Goal: Information Seeking & Learning: Check status

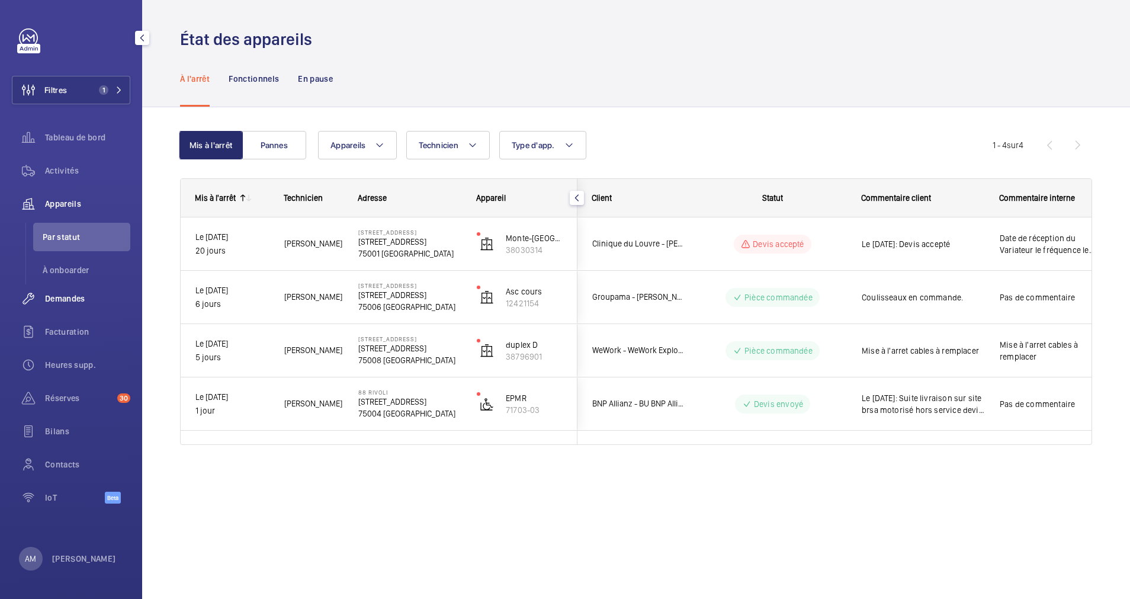
click at [76, 298] on span "Demandes" at bounding box center [87, 299] width 85 height 12
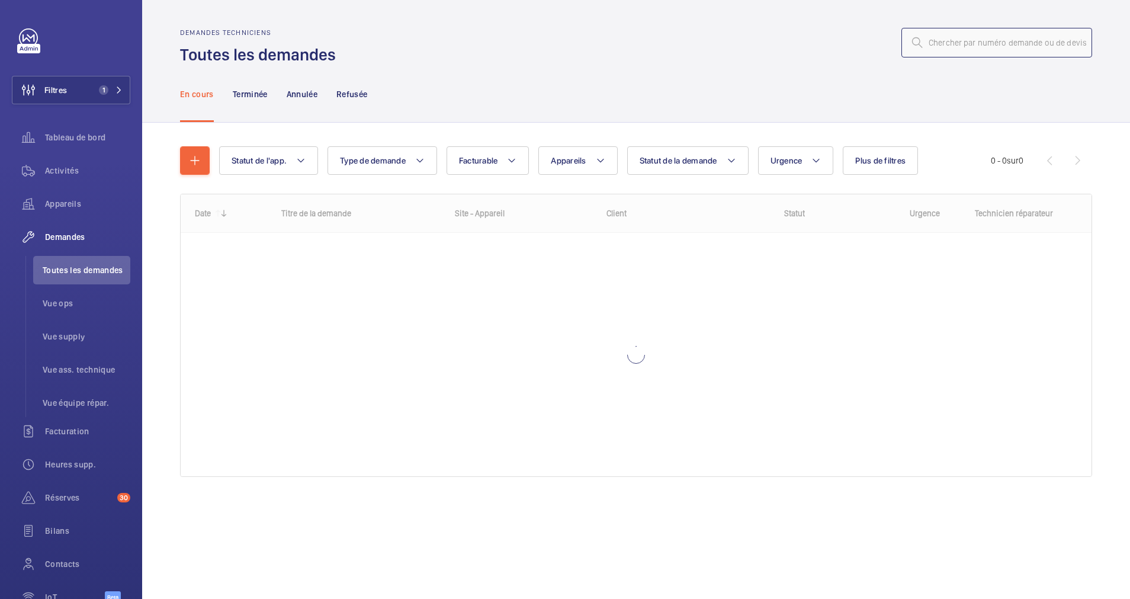
click at [988, 35] on input "text" at bounding box center [996, 43] width 191 height 30
click at [964, 42] on input "text" at bounding box center [996, 43] width 191 height 30
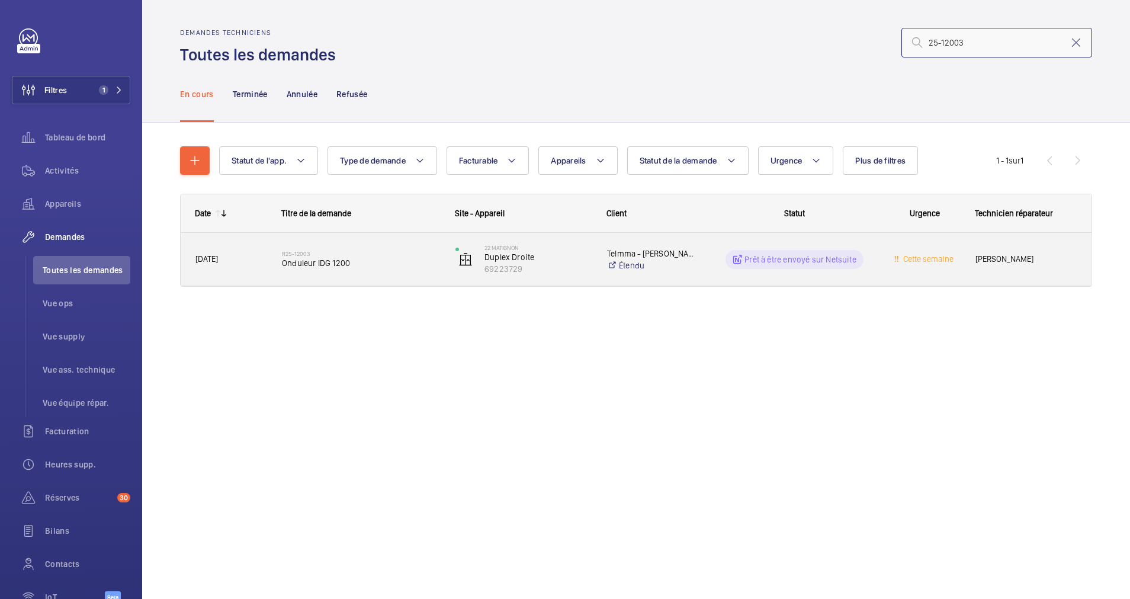
type input "25-12003"
click at [370, 259] on span "Onduleur IDG 1200" at bounding box center [361, 263] width 158 height 12
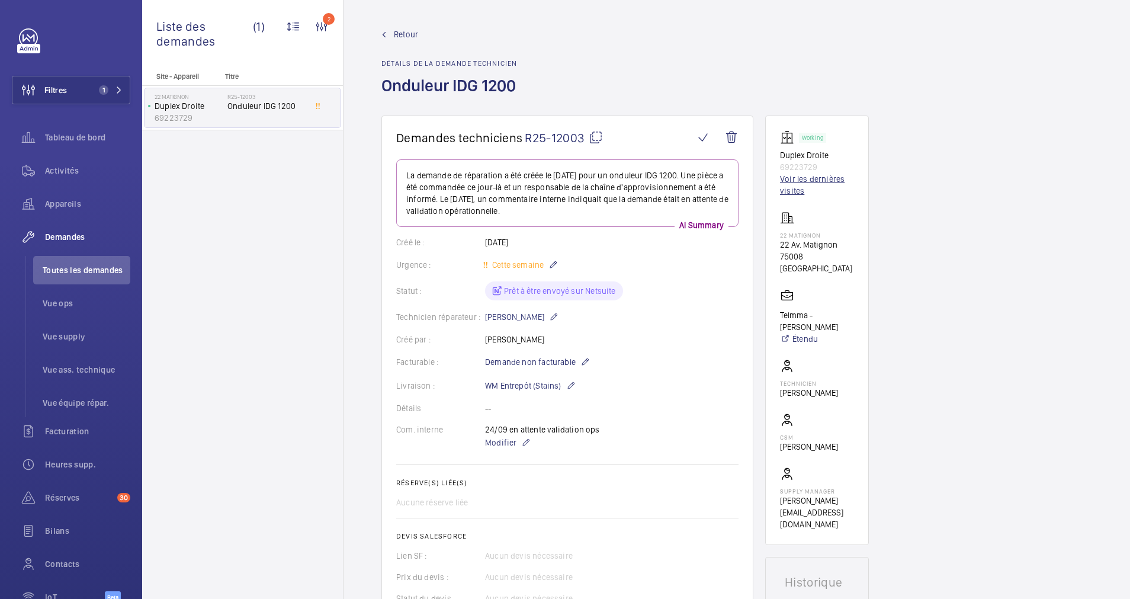
click at [792, 181] on link "Voir les dernières visites" at bounding box center [817, 185] width 74 height 24
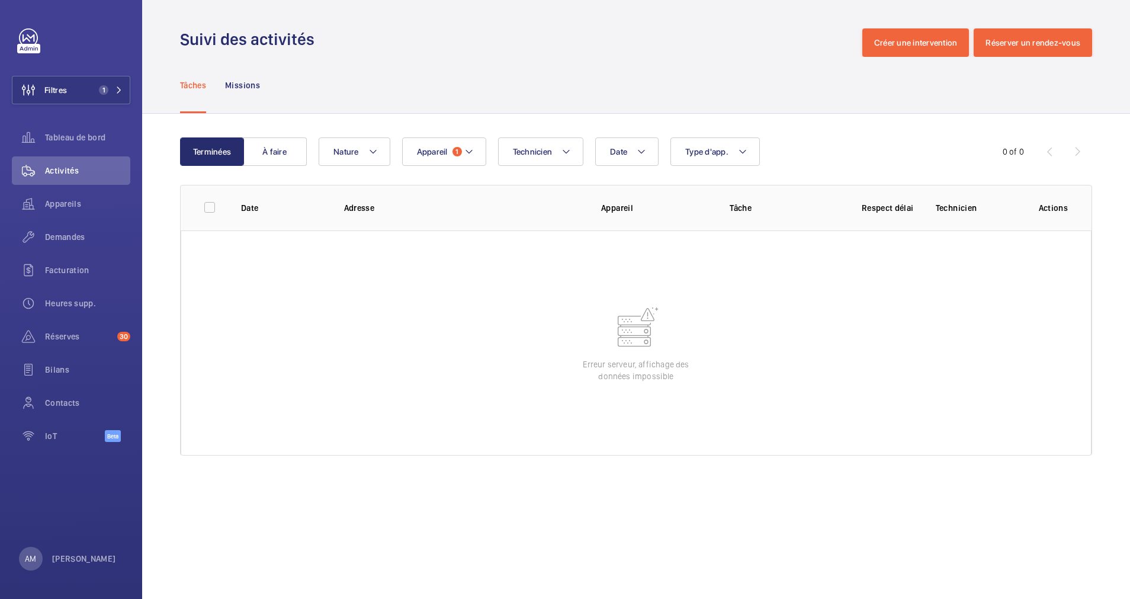
click at [638, 262] on wm-front-table-error "Erreur serveur, affichage des données impossible" at bounding box center [636, 342] width 911 height 225
click at [78, 204] on span "Appareils" at bounding box center [87, 204] width 85 height 12
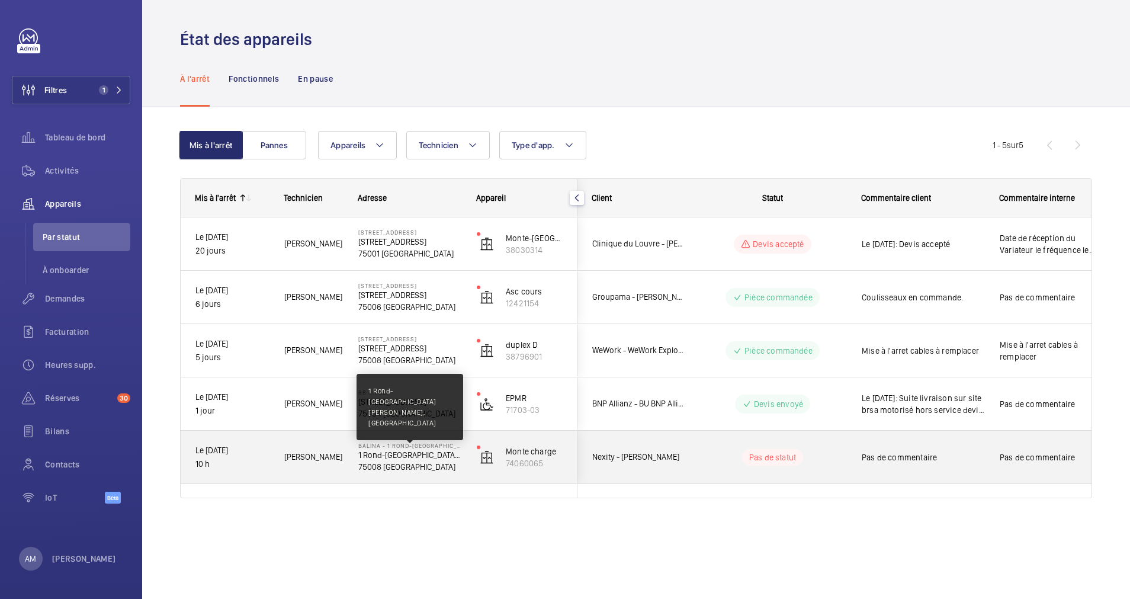
click at [399, 450] on p "1 Rond-[GEOGRAPHIC_DATA] [PERSON_NAME], [GEOGRAPHIC_DATA]" at bounding box center [409, 455] width 103 height 12
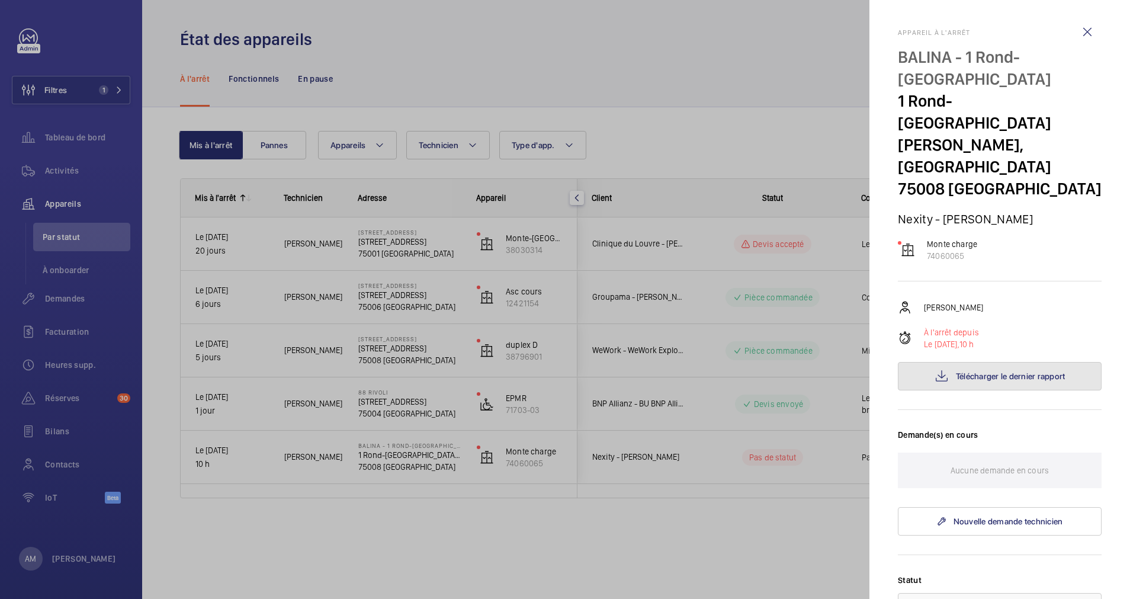
click at [964, 372] on span "Télécharger le dernier rapport" at bounding box center [1011, 375] width 110 height 9
click at [619, 77] on div at bounding box center [565, 299] width 1130 height 599
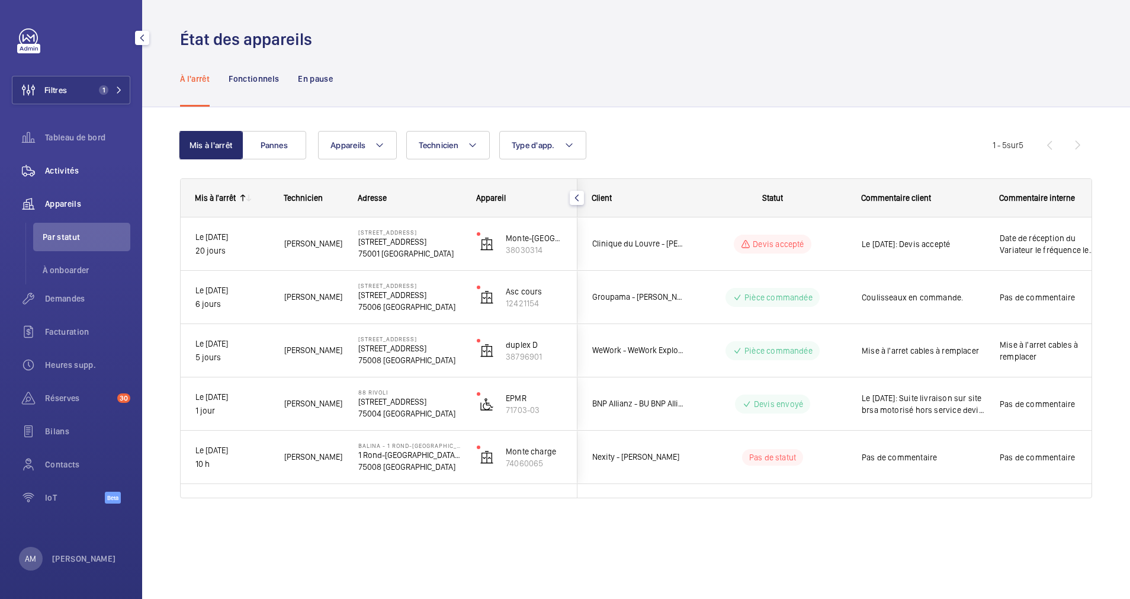
click at [74, 163] on div "Activités" at bounding box center [71, 170] width 118 height 28
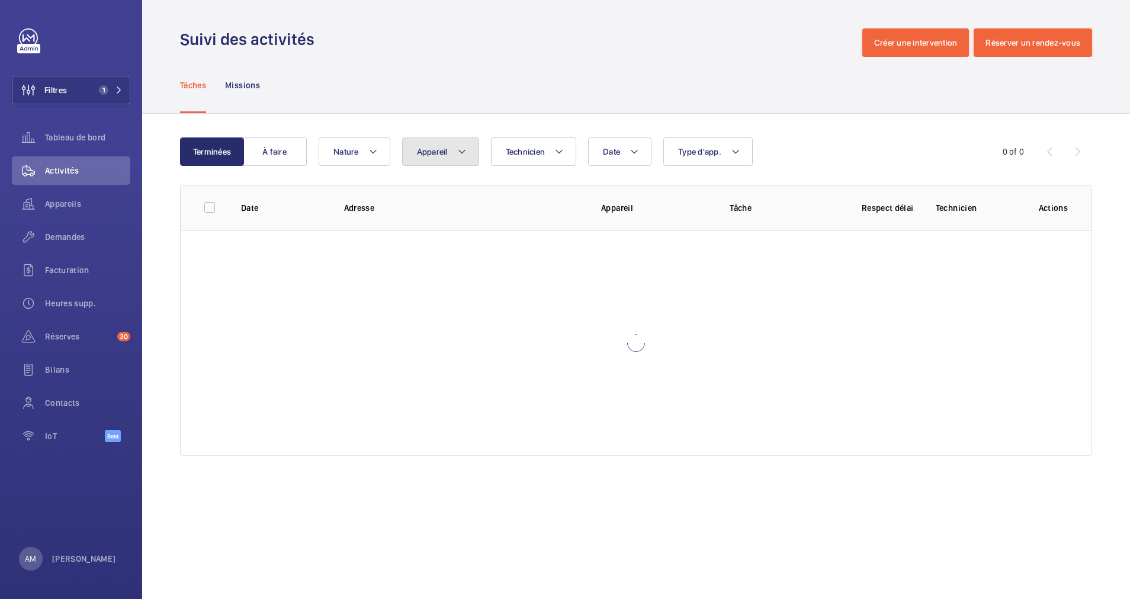
click at [432, 150] on span "Appareil" at bounding box center [432, 151] width 31 height 9
click at [450, 195] on input "51 69 91 42" at bounding box center [515, 196] width 206 height 25
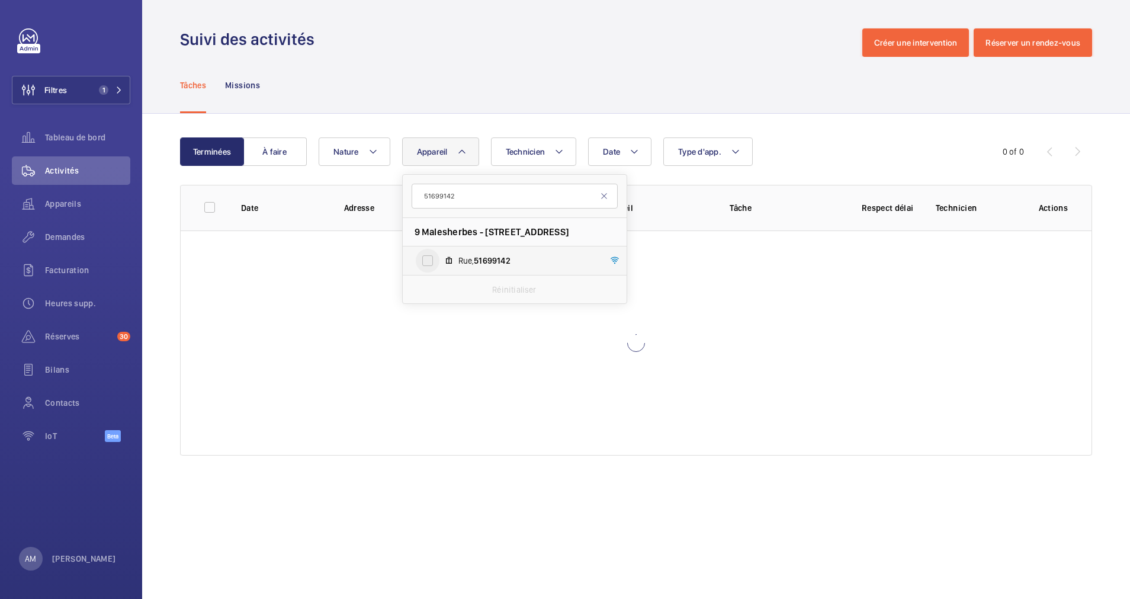
type input "51699142"
click at [431, 259] on input "Rue, 51699142" at bounding box center [428, 261] width 24 height 24
click at [407, 268] on label "Rue, 51699142" at bounding box center [505, 260] width 205 height 28
click at [416, 268] on input "Rue, 51699142" at bounding box center [428, 261] width 24 height 24
drag, startPoint x: 407, startPoint y: 268, endPoint x: 428, endPoint y: 258, distance: 22.8
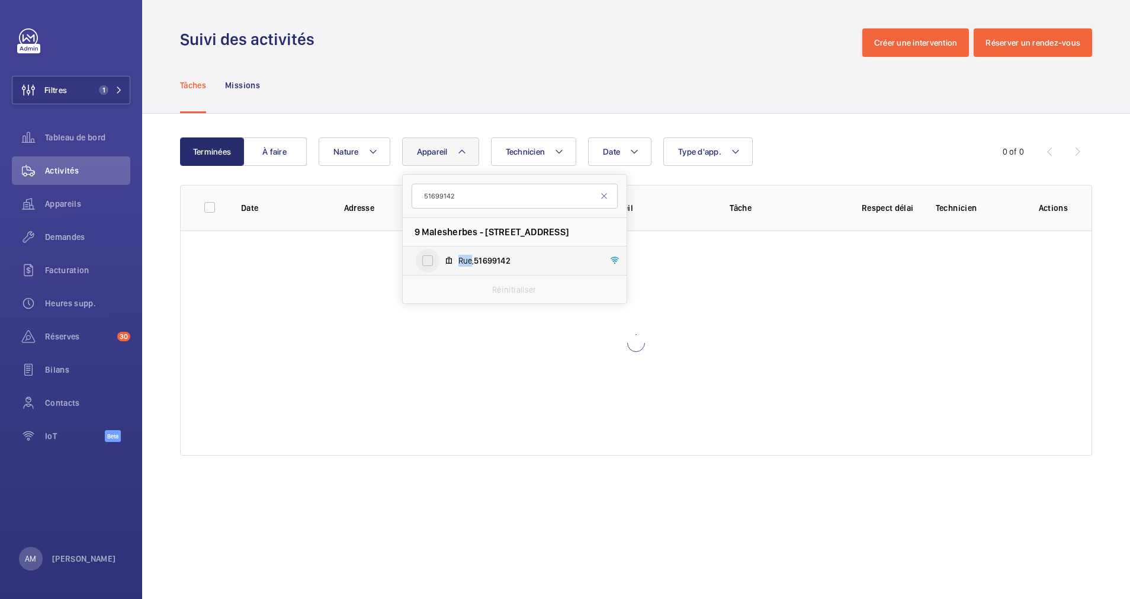
click at [428, 258] on div "Rue, 51699142" at bounding box center [428, 261] width 24 height 24
click at [428, 258] on input "Rue, 51699142" at bounding box center [428, 261] width 24 height 24
checkbox input "true"
click at [389, 259] on wm-front-table-error "Erreur serveur, affichage des données impossible" at bounding box center [636, 342] width 911 height 225
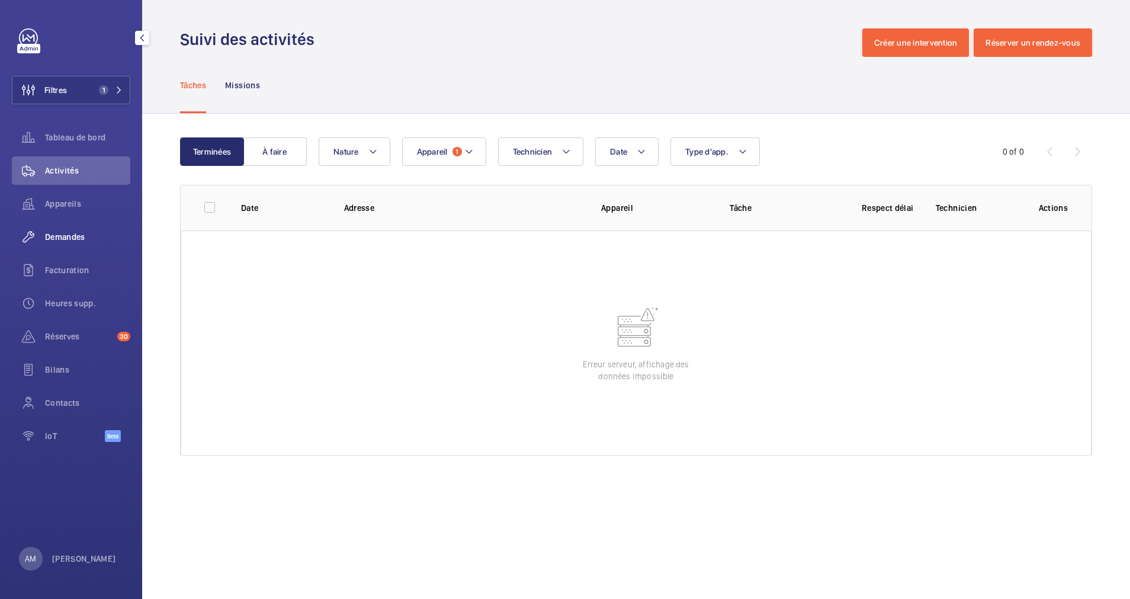
click at [82, 240] on span "Demandes" at bounding box center [87, 237] width 85 height 12
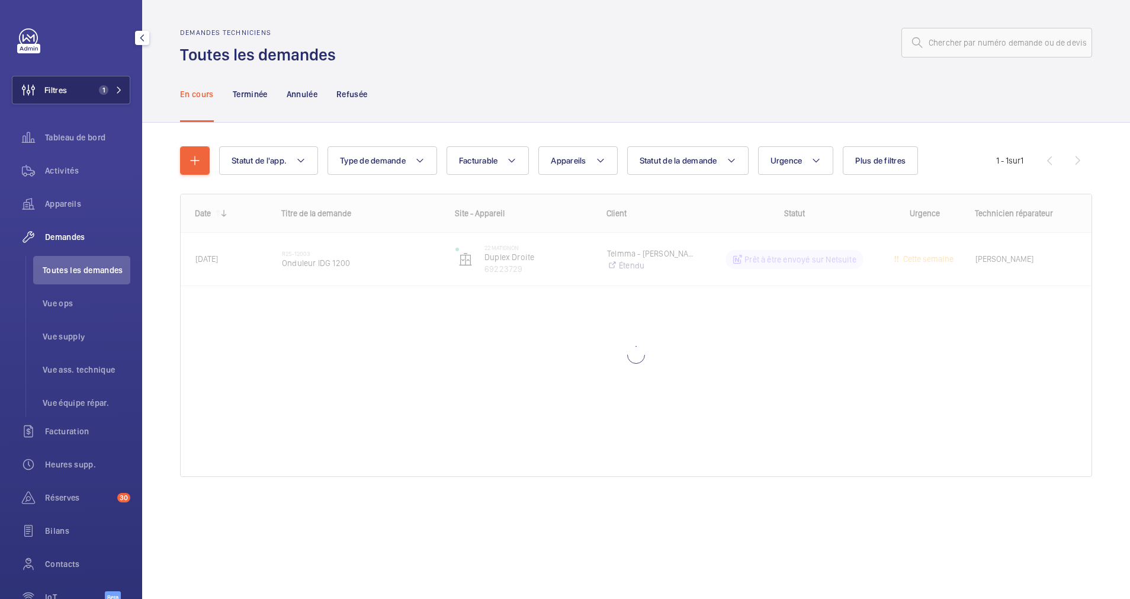
click at [115, 86] on mat-icon at bounding box center [118, 89] width 7 height 7
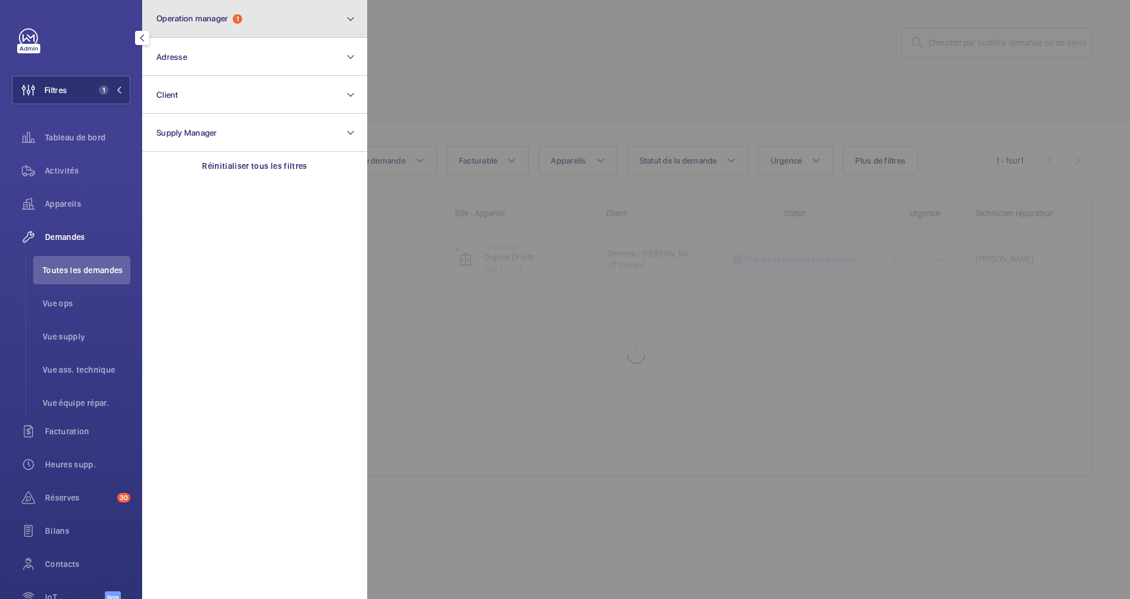
click at [255, 21] on button "Operation manager 1" at bounding box center [254, 19] width 225 height 38
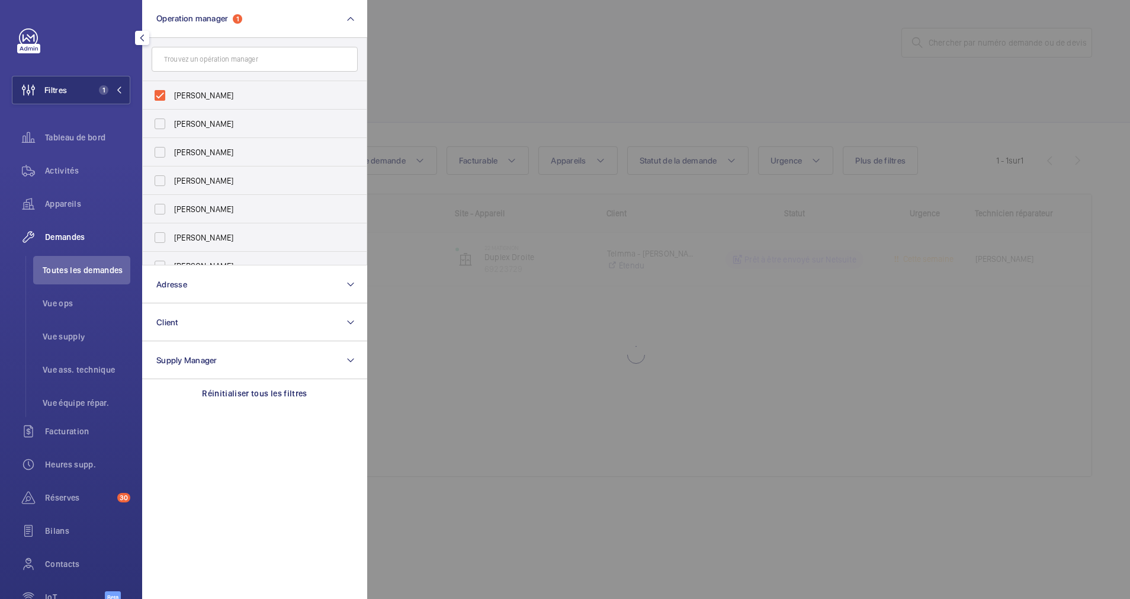
click at [445, 33] on div at bounding box center [932, 299] width 1130 height 599
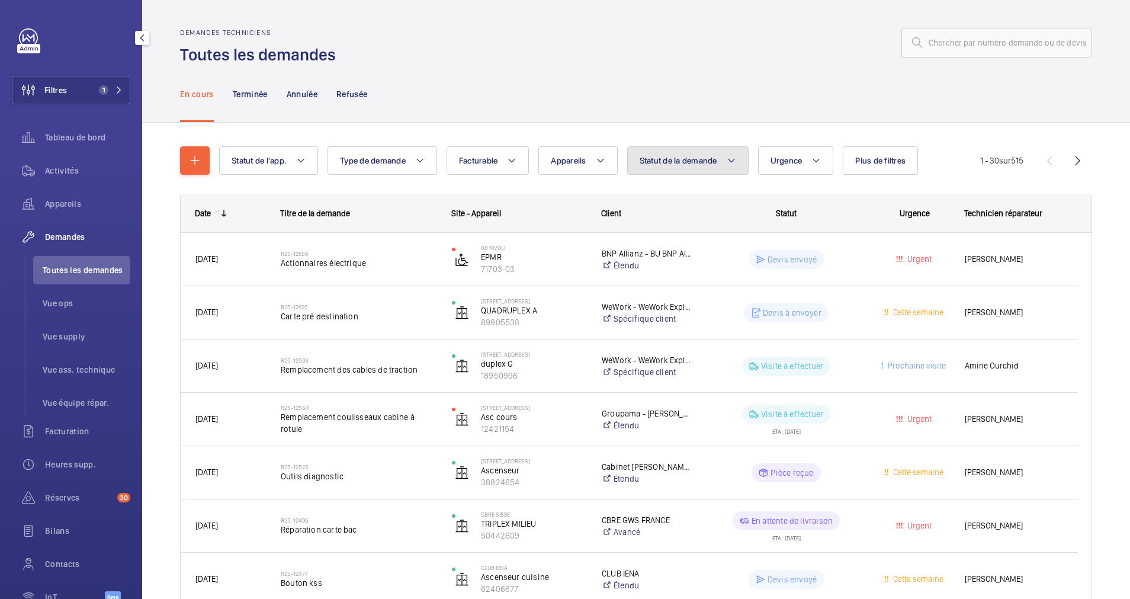
click at [724, 153] on button "Statut de la demande" at bounding box center [687, 160] width 121 height 28
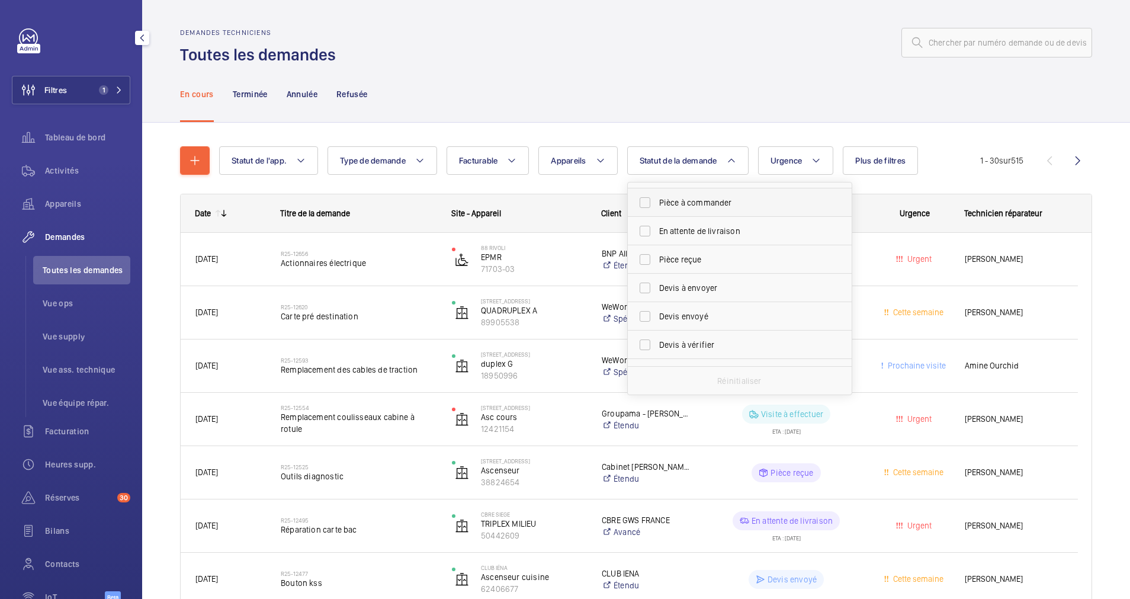
scroll to position [115, 0]
click at [727, 278] on span "Devis à envoyer" at bounding box center [740, 280] width 163 height 12
click at [657, 278] on input "Devis à envoyer" at bounding box center [645, 280] width 24 height 24
checkbox input "true"
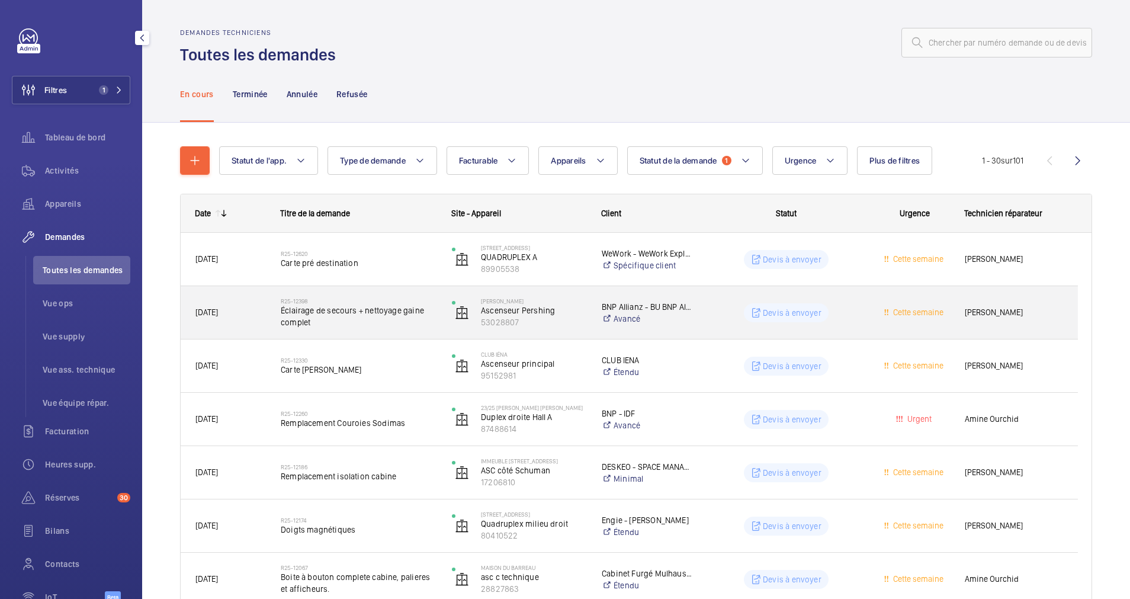
click at [433, 304] on span "Éclairage de secours + nettoyage gaine complet" at bounding box center [359, 316] width 156 height 24
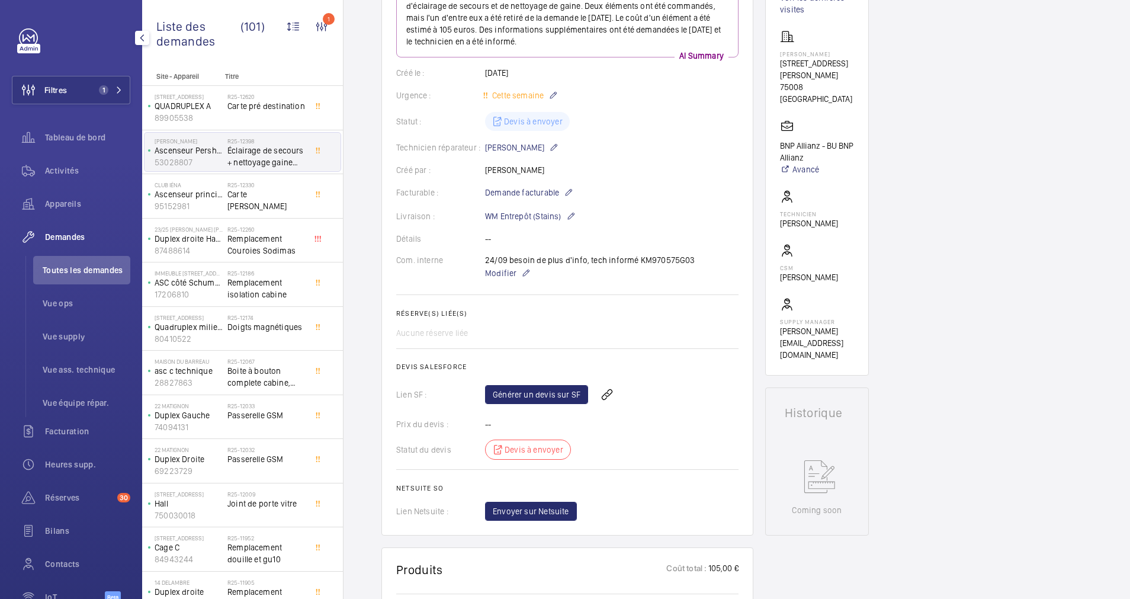
scroll to position [149, 0]
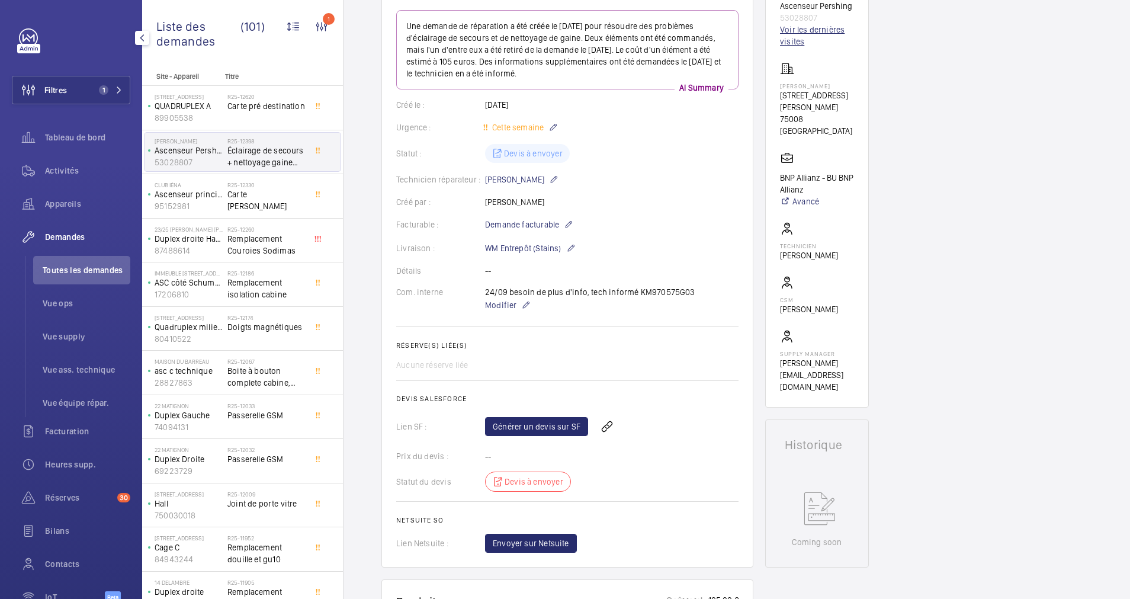
click at [804, 43] on link "Voir les dernières visites" at bounding box center [817, 36] width 74 height 24
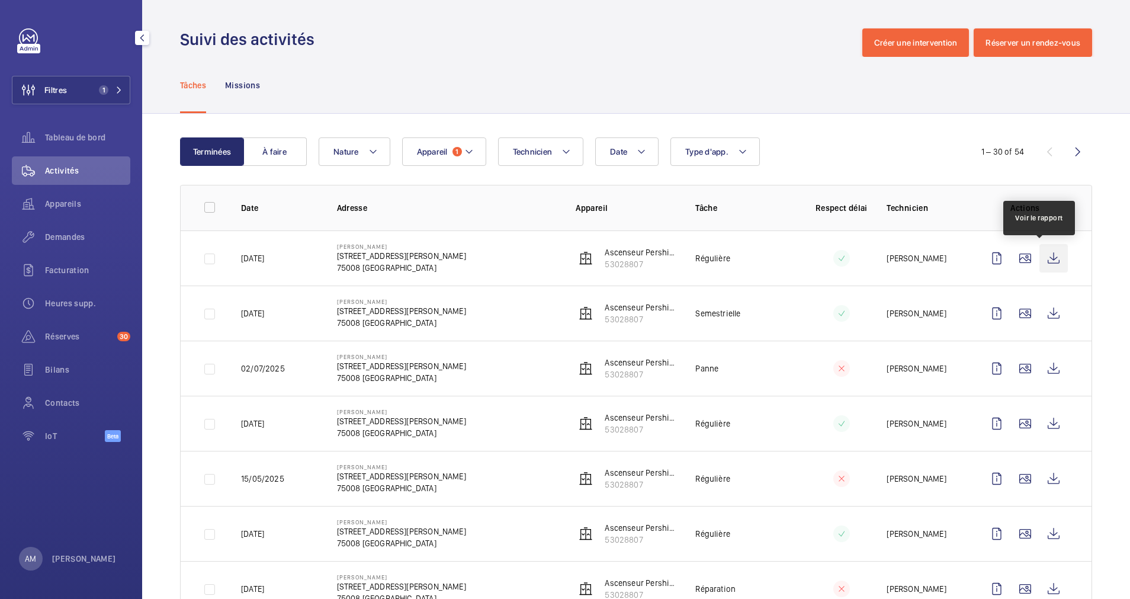
click at [1042, 261] on wm-front-icon-button at bounding box center [1053, 258] width 28 height 28
click at [70, 230] on div "Demandes" at bounding box center [71, 237] width 118 height 28
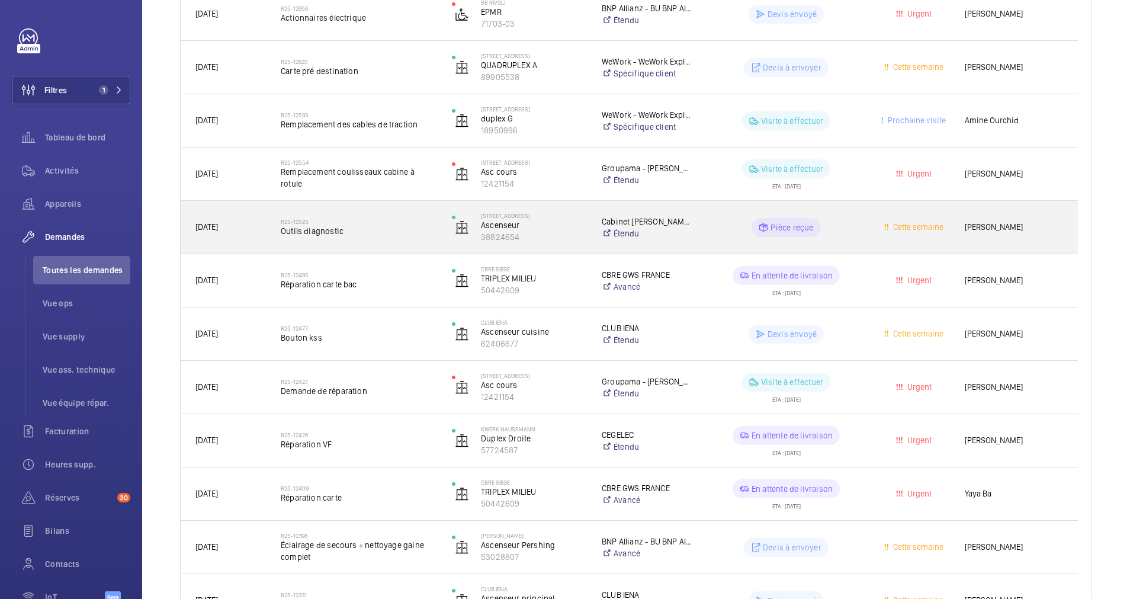
scroll to position [251, 0]
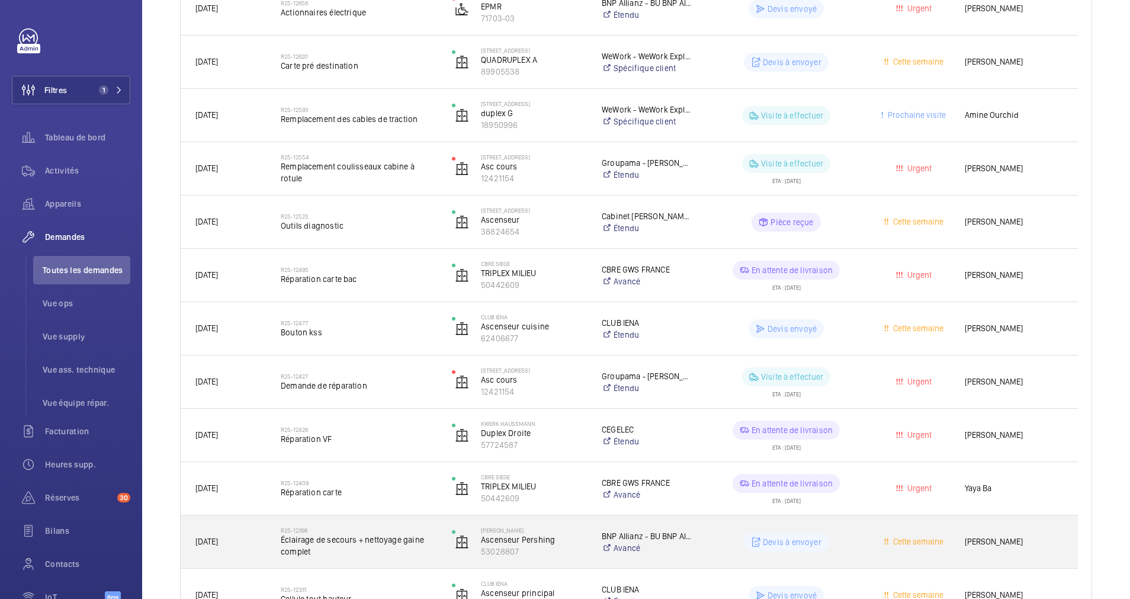
click at [381, 543] on span "Éclairage de secours + nettoyage gaine complet" at bounding box center [359, 546] width 156 height 24
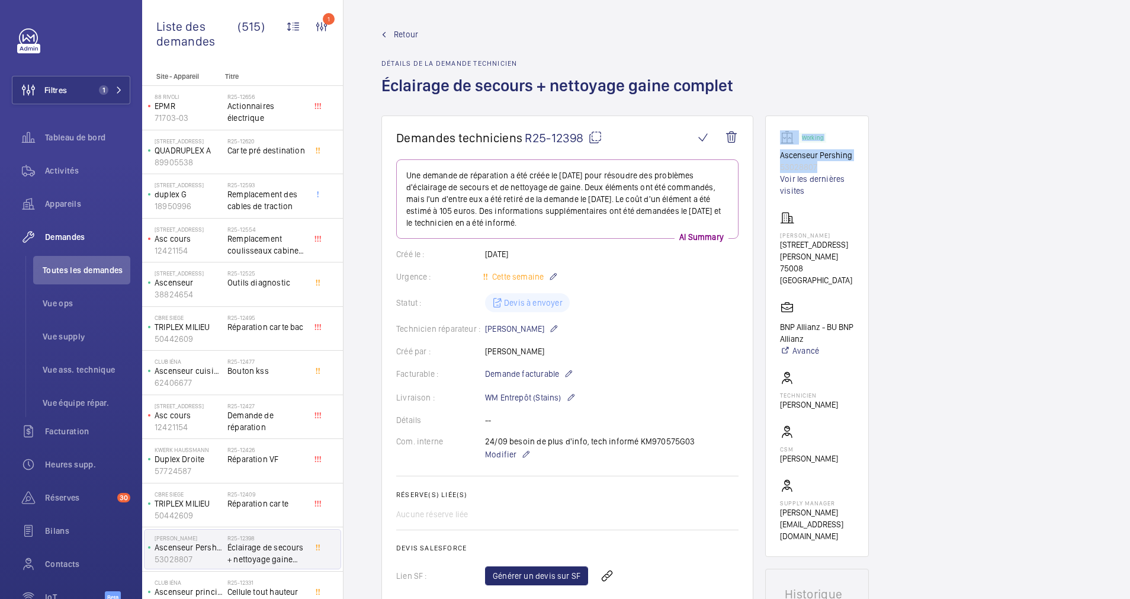
drag, startPoint x: 775, startPoint y: 148, endPoint x: 832, endPoint y: 165, distance: 58.7
click at [832, 165] on wm-front-card "Working Ascenseur Pershing 53028807 Voir les dernières visites PERSHING HALL 49…" at bounding box center [817, 335] width 104 height 441
drag, startPoint x: 832, startPoint y: 165, endPoint x: 867, endPoint y: 176, distance: 37.3
click at [867, 176] on wm-front-card "Working Ascenseur Pershing 53028807 Voir les dernières visites PERSHING HALL 49…" at bounding box center [817, 335] width 104 height 441
drag, startPoint x: 836, startPoint y: 165, endPoint x: 775, endPoint y: 157, distance: 60.9
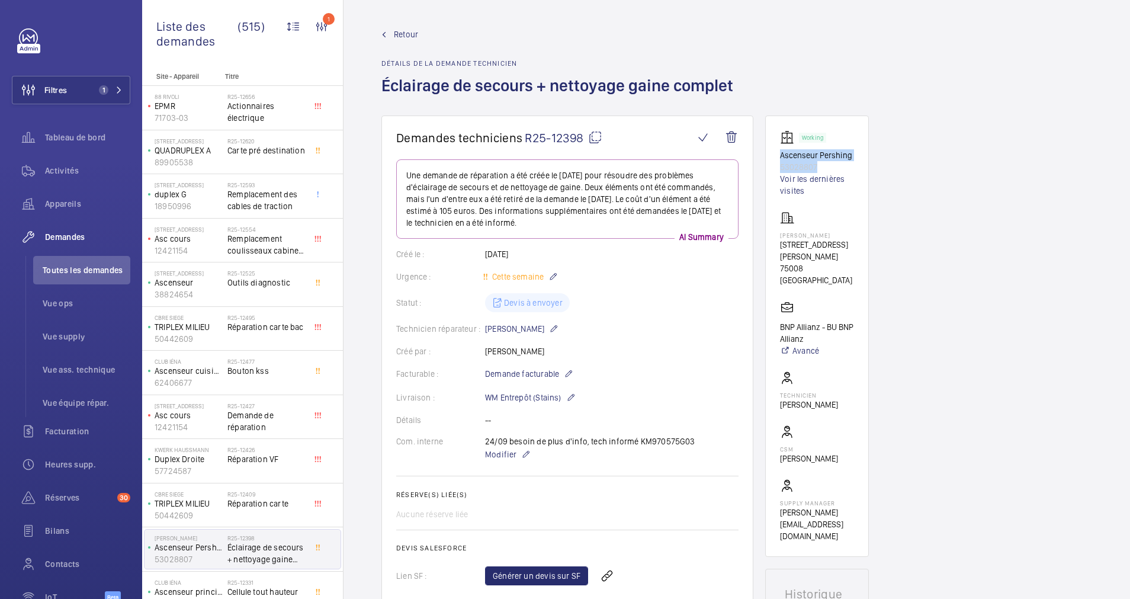
click at [775, 157] on wm-front-card "Working Ascenseur Pershing 53028807 Voir les dernières visites PERSHING HALL 49…" at bounding box center [817, 335] width 104 height 441
drag, startPoint x: 775, startPoint y: 157, endPoint x: 794, endPoint y: 159, distance: 19.0
copy div "Ascenseur Pershing 53028807"
click at [595, 136] on mat-icon at bounding box center [595, 137] width 14 height 14
copy div "Ascenseur Pershing 53028807"
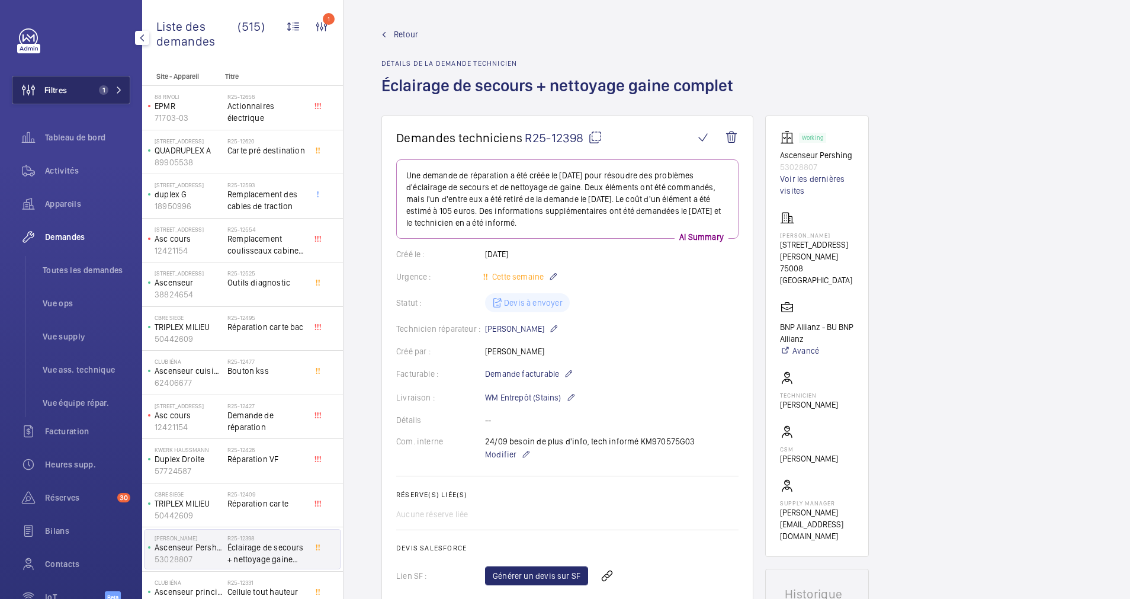
click at [95, 84] on button "Filtres 1" at bounding box center [71, 90] width 118 height 28
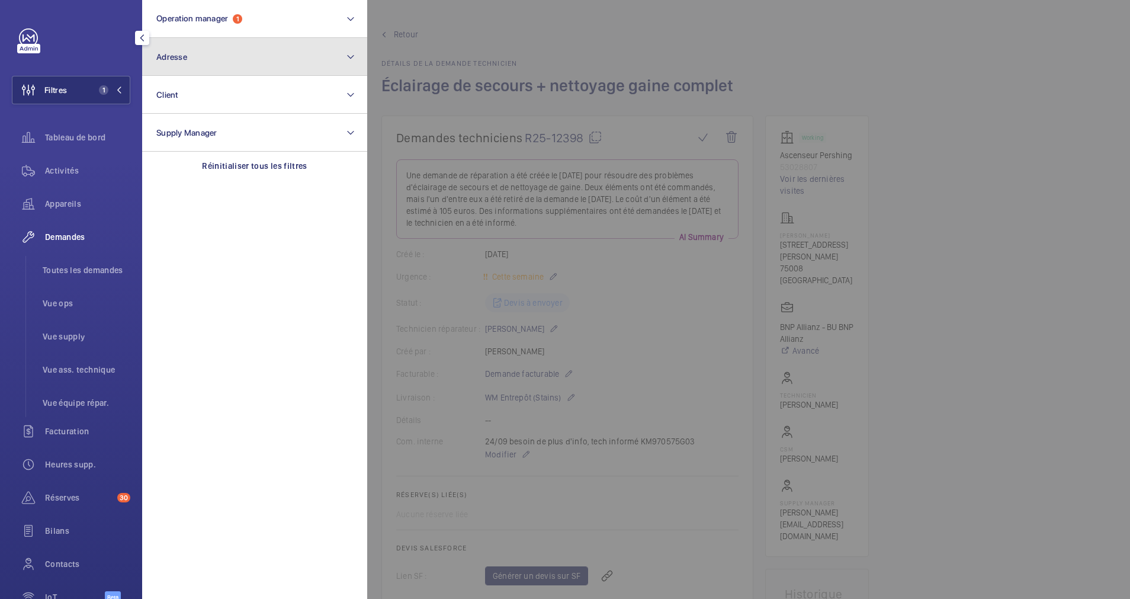
click at [202, 54] on button "Adresse" at bounding box center [254, 57] width 225 height 38
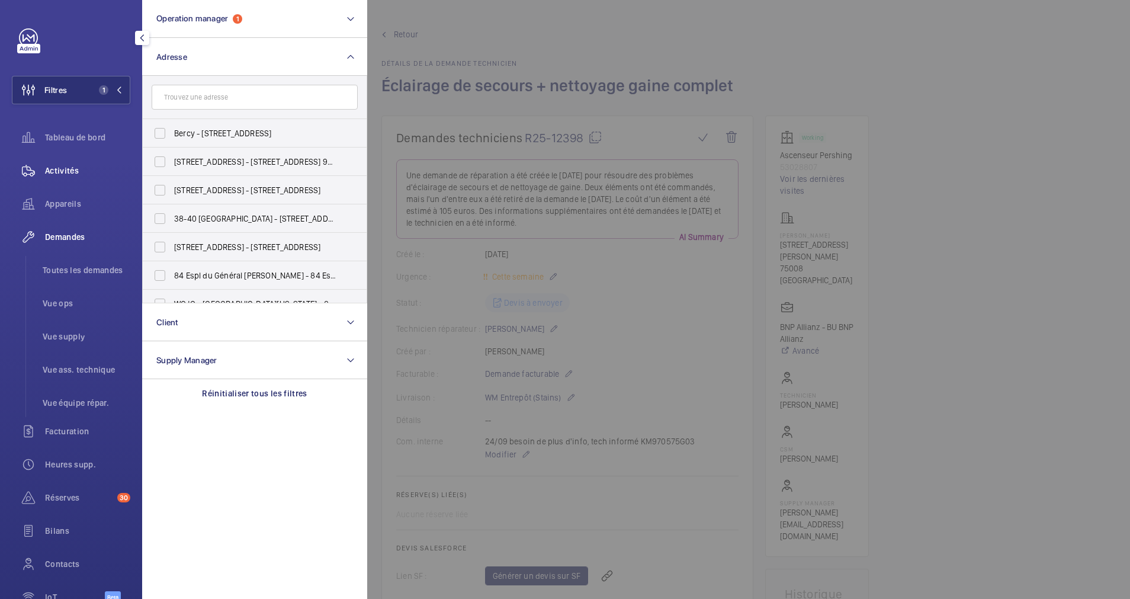
click at [78, 168] on span "Activités" at bounding box center [87, 171] width 85 height 12
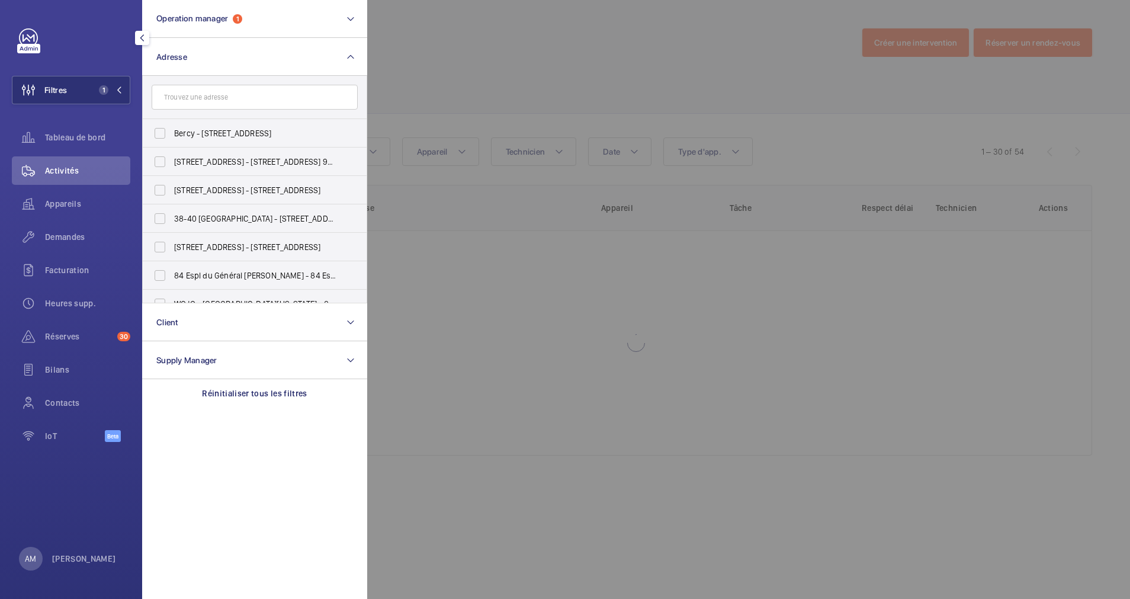
click at [444, 79] on div at bounding box center [932, 299] width 1130 height 599
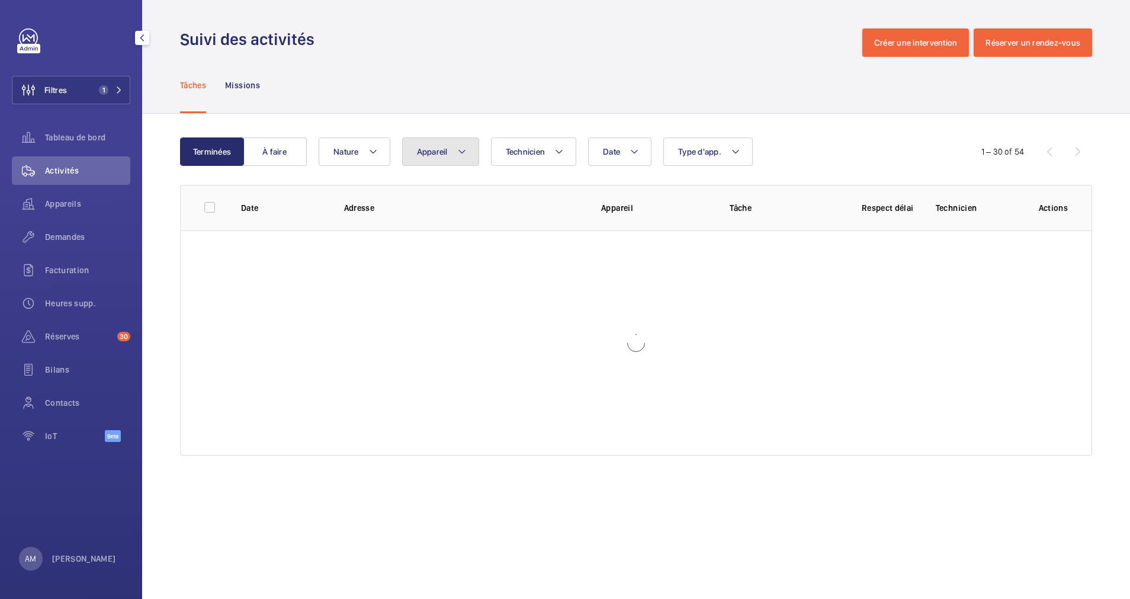
click at [460, 147] on mat-icon at bounding box center [461, 152] width 9 height 14
click at [451, 197] on input "51 69 91 42" at bounding box center [515, 196] width 206 height 25
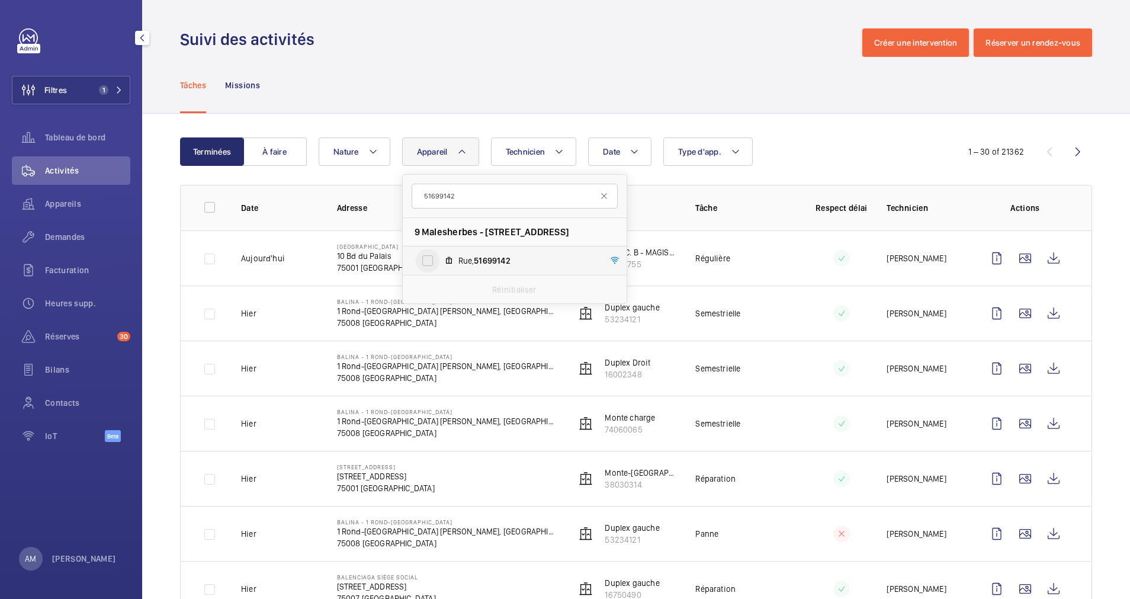
type input "51699142"
click at [431, 253] on input "Rue, 51699142" at bounding box center [428, 261] width 24 height 24
checkbox input "true"
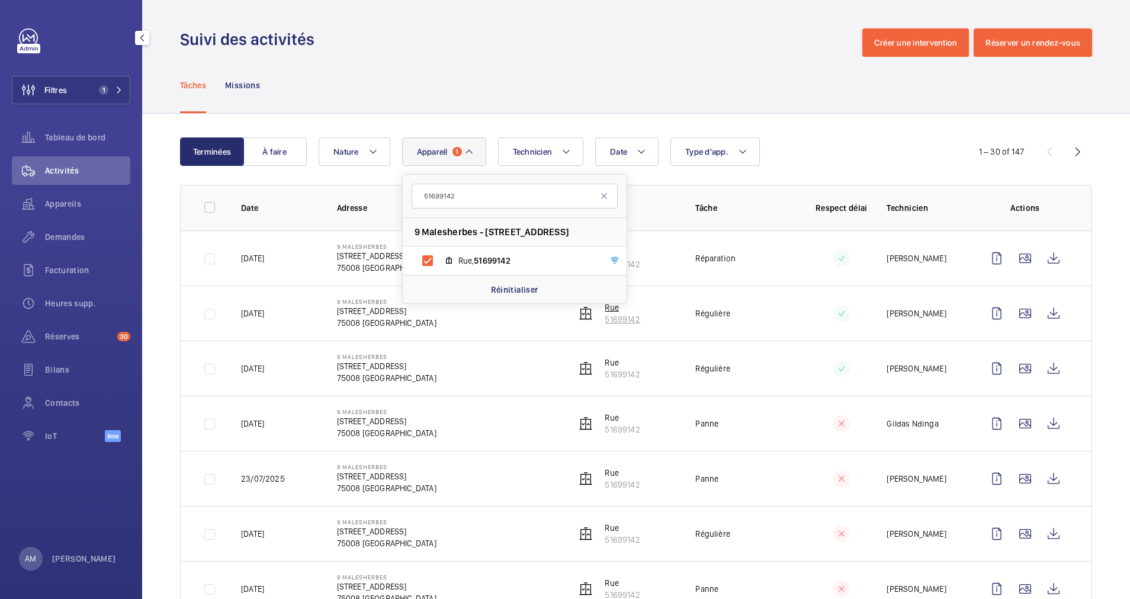
click at [619, 314] on p "51699142" at bounding box center [622, 319] width 35 height 12
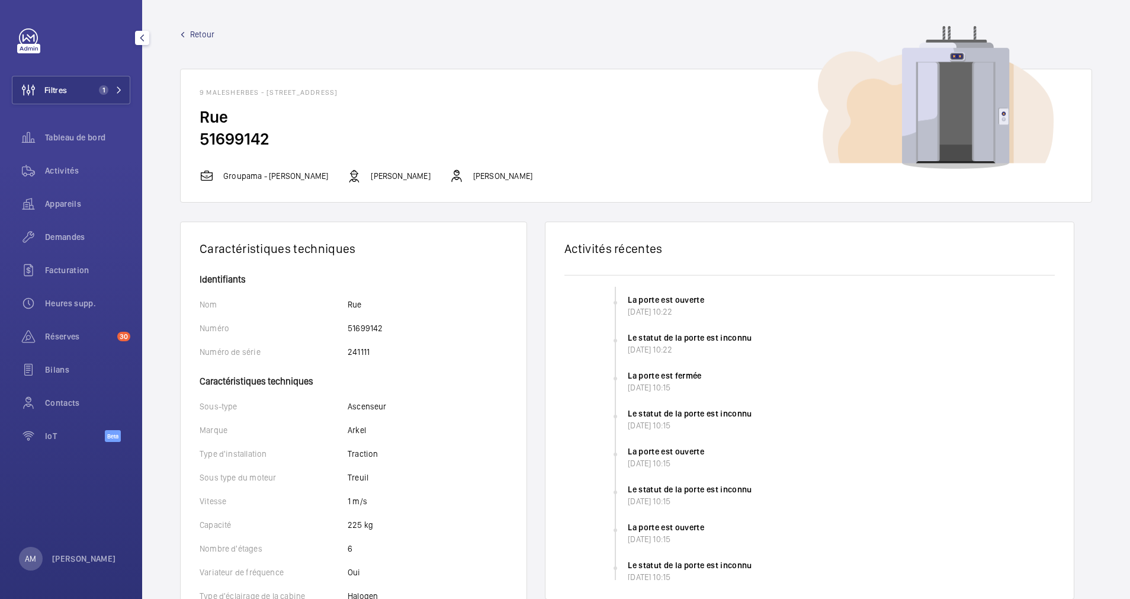
drag, startPoint x: 265, startPoint y: 89, endPoint x: 371, endPoint y: 94, distance: 106.1
click at [371, 94] on h1 "9 Malesherbes - 9 Boulevard Malesherbes, 75008 PARIS, 75008 PARIS" at bounding box center [636, 92] width 873 height 8
drag, startPoint x: 371, startPoint y: 94, endPoint x: 365, endPoint y: 94, distance: 6.5
copy h1 "9 Boulevard Malesherbes"
drag, startPoint x: 274, startPoint y: 141, endPoint x: 202, endPoint y: 136, distance: 72.4
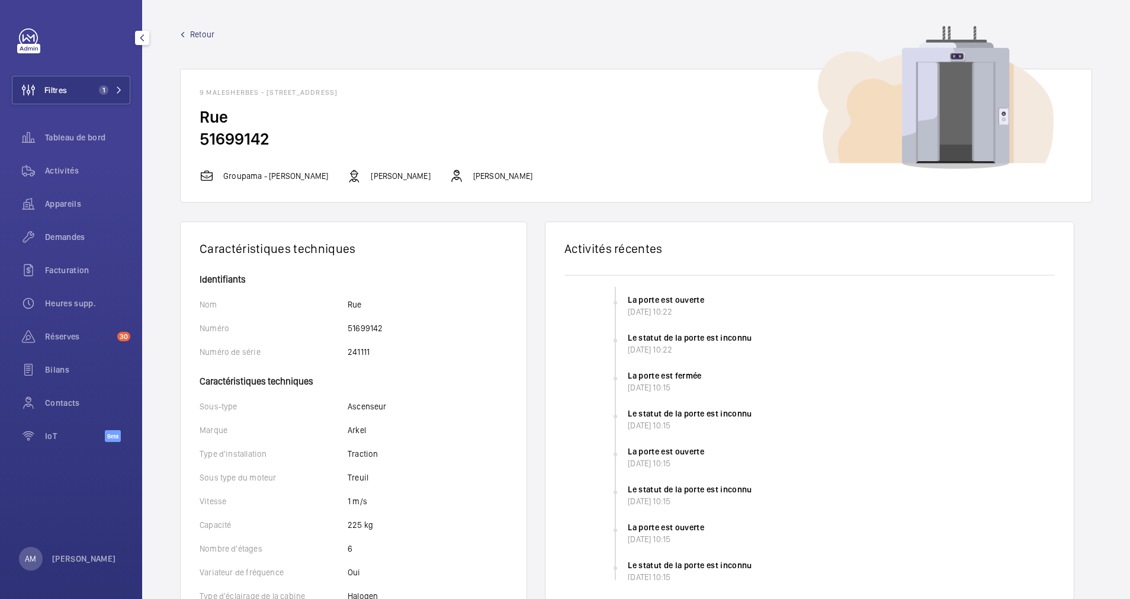
click at [202, 136] on h2 "51699142" at bounding box center [636, 139] width 873 height 22
copy h2 "51699142"
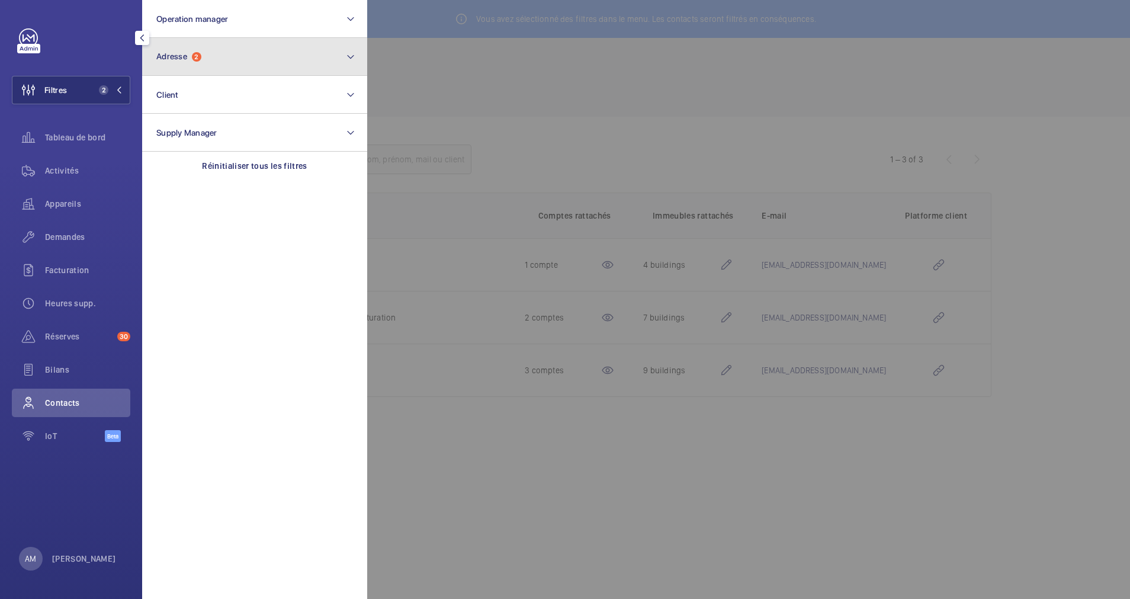
click at [204, 66] on button "Adresse 2" at bounding box center [254, 57] width 225 height 38
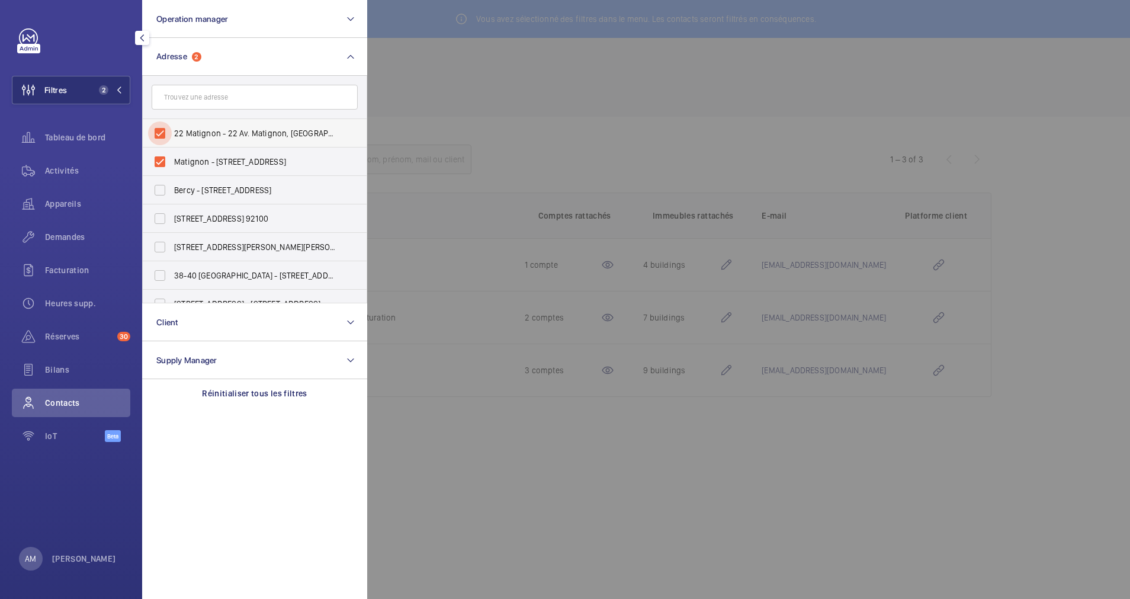
click at [162, 125] on input "22 Matignon - 22 Av. Matignon, [GEOGRAPHIC_DATA]" at bounding box center [160, 133] width 24 height 24
checkbox input "false"
click at [162, 157] on input "Matignon - [STREET_ADDRESS]" at bounding box center [160, 162] width 24 height 24
checkbox input "false"
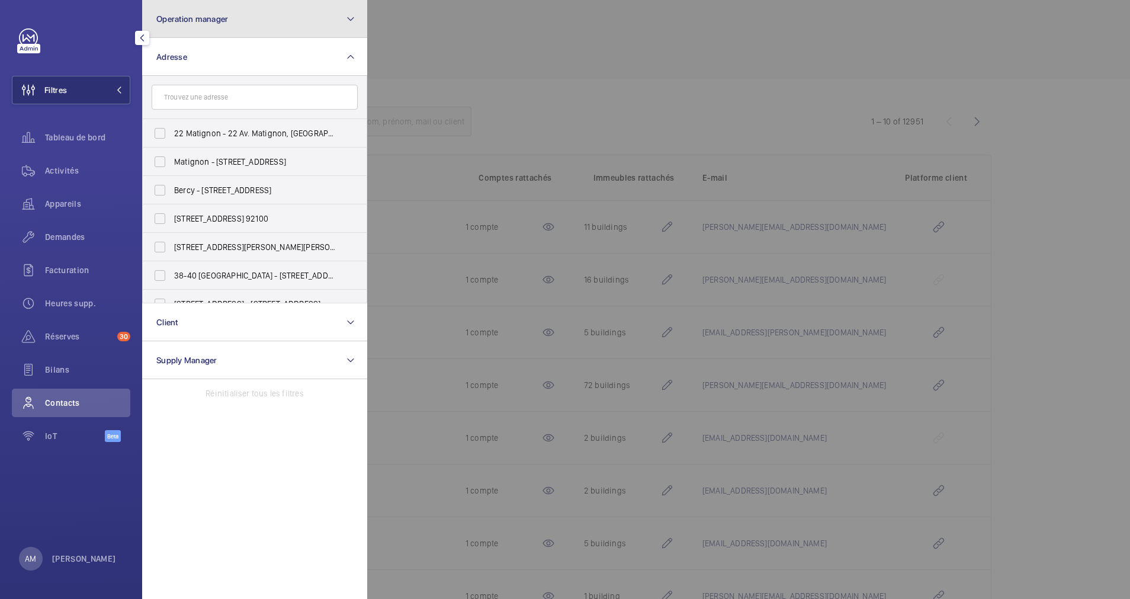
click at [233, 15] on button "Operation manager" at bounding box center [254, 19] width 225 height 38
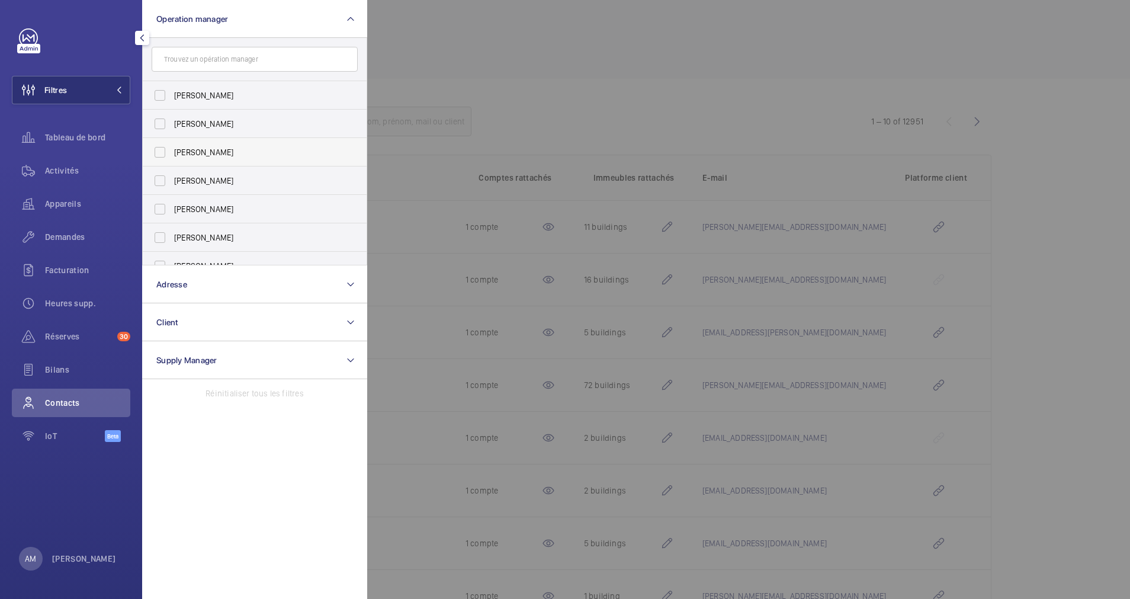
click at [200, 148] on span "[PERSON_NAME]" at bounding box center [255, 152] width 163 height 12
click at [172, 148] on input "[PERSON_NAME]" at bounding box center [160, 152] width 24 height 24
checkbox input "true"
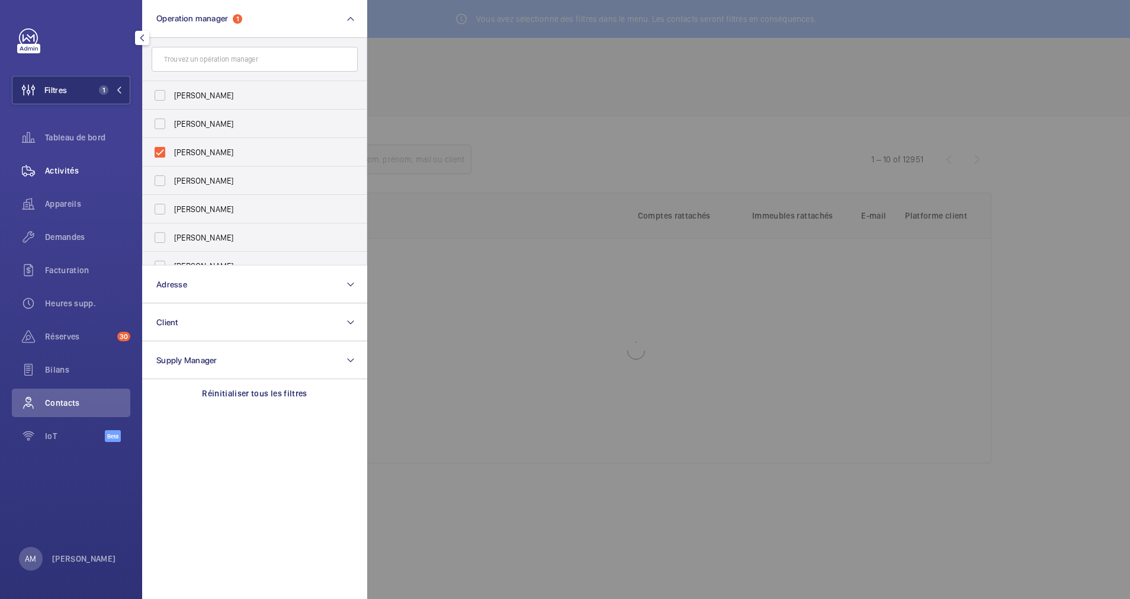
click at [73, 167] on span "Activités" at bounding box center [87, 171] width 85 height 12
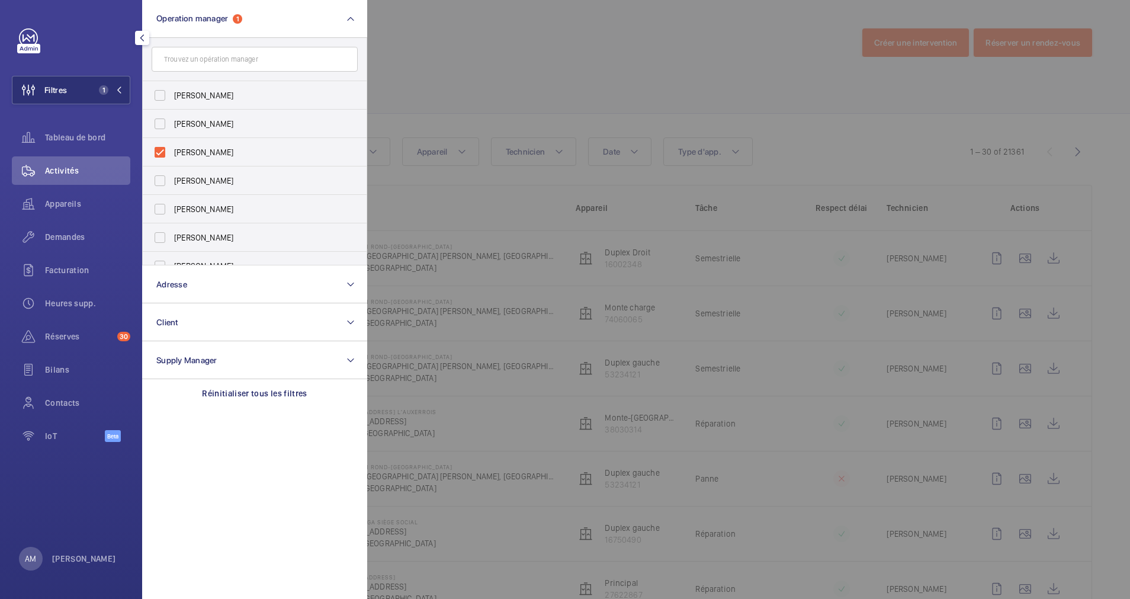
click at [484, 112] on div at bounding box center [932, 299] width 1130 height 599
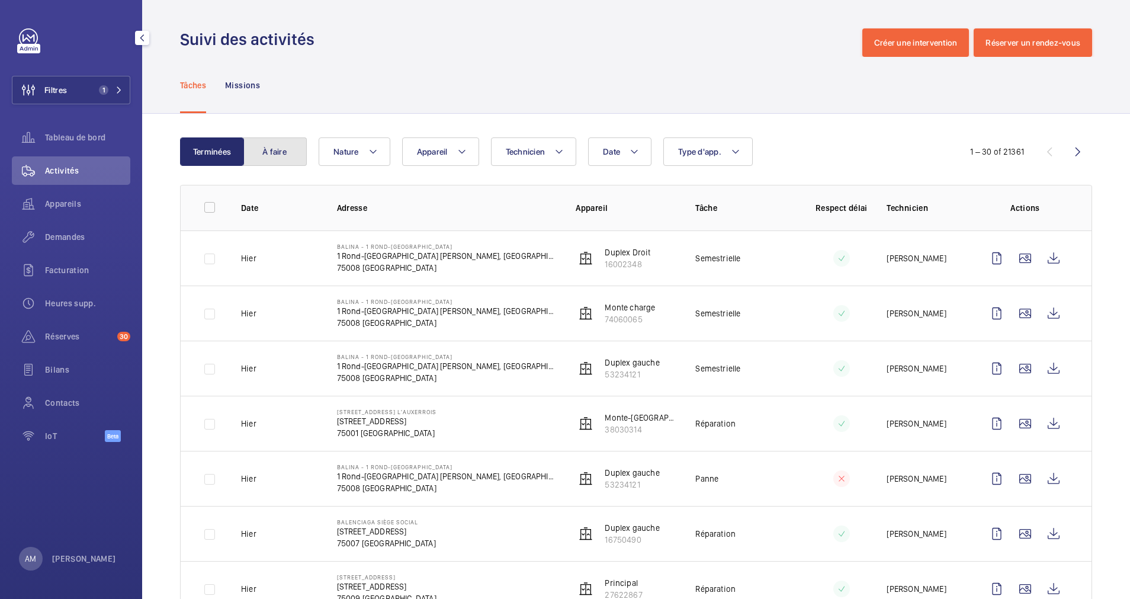
click at [278, 159] on button "À faire" at bounding box center [275, 151] width 64 height 28
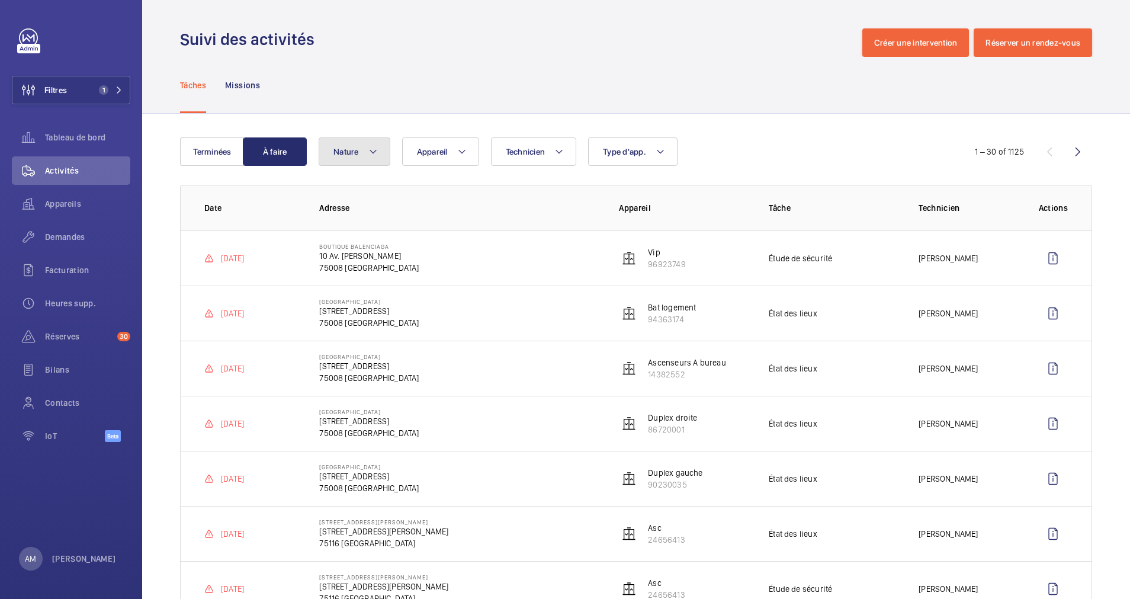
click at [377, 148] on mat-icon at bounding box center [372, 152] width 9 height 14
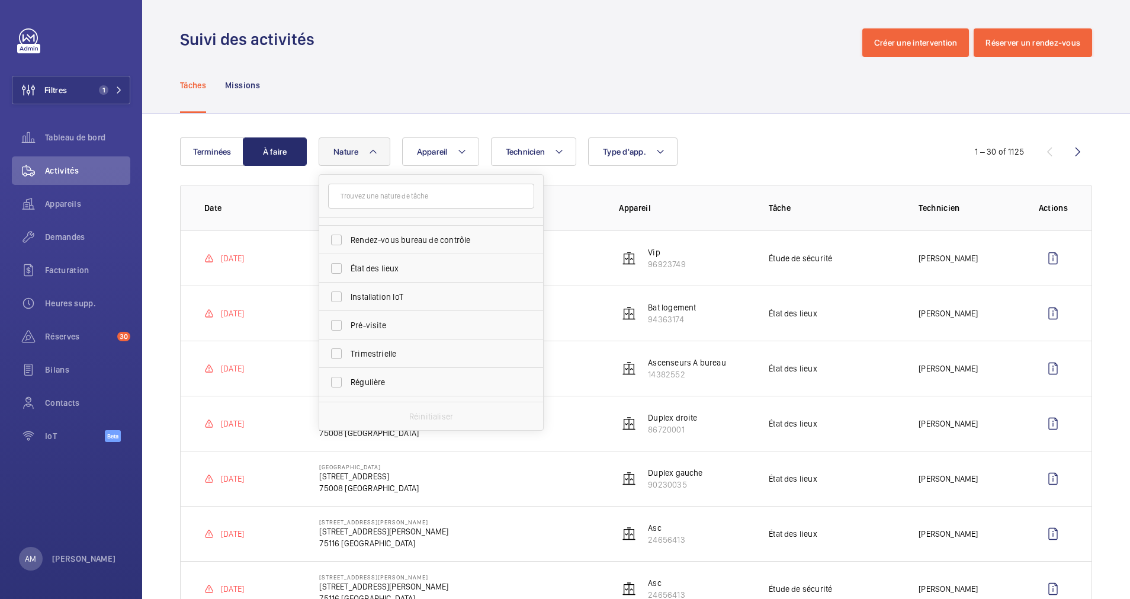
scroll to position [177, 0]
click at [342, 284] on input "Régulière" at bounding box center [337, 283] width 24 height 24
checkbox input "true"
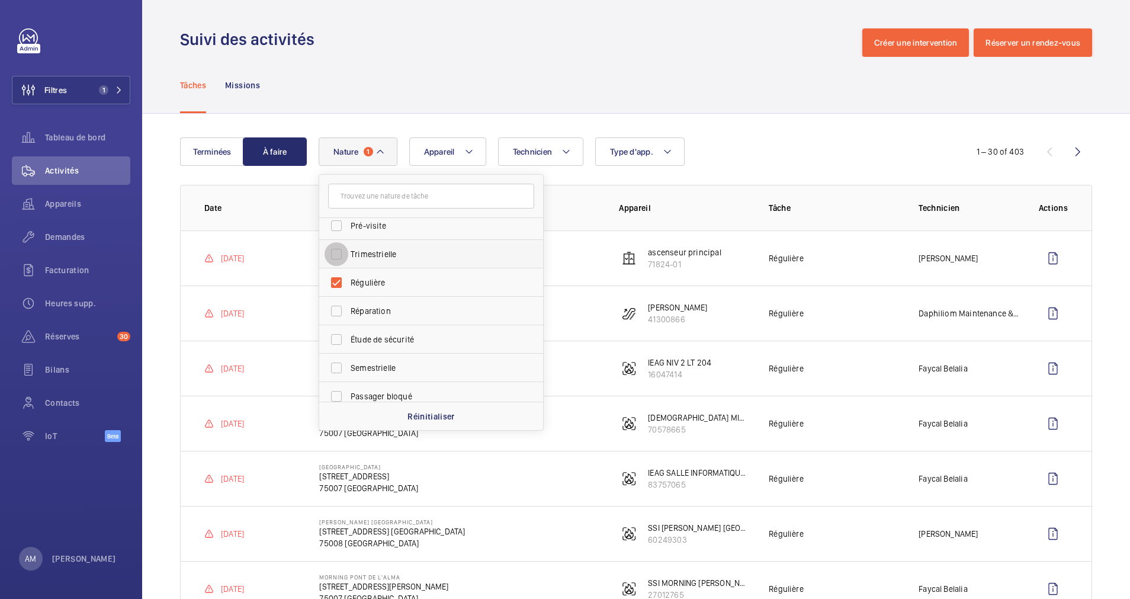
click at [336, 255] on input "Trimestrielle" at bounding box center [337, 254] width 24 height 24
checkbox input "true"
click at [336, 365] on input "Semestrielle" at bounding box center [337, 368] width 24 height 24
checkbox input "true"
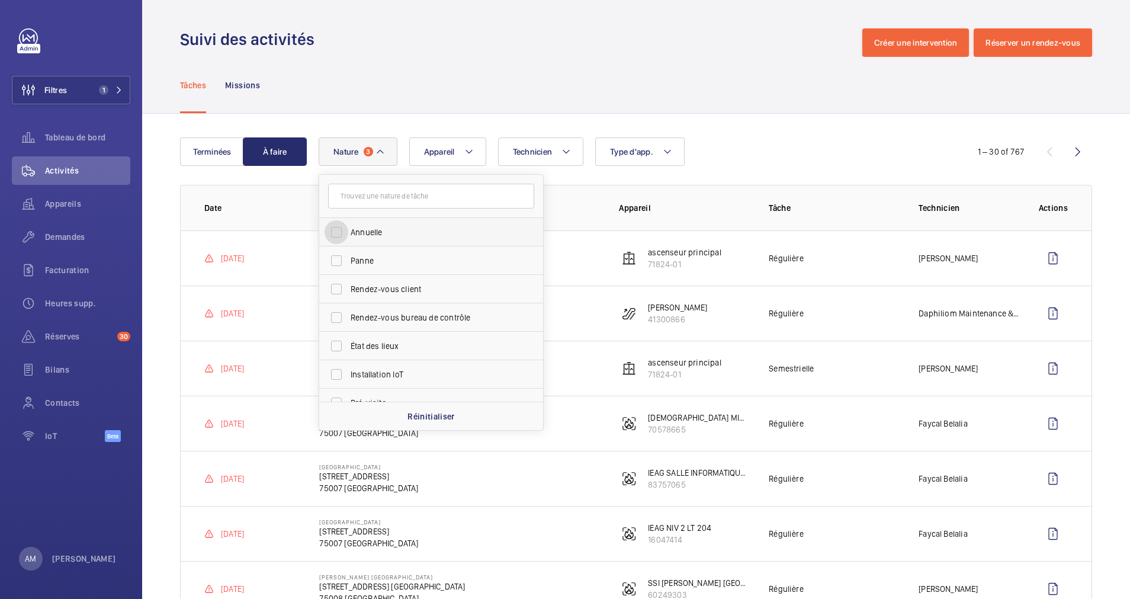
click at [334, 229] on input "Annuelle" at bounding box center [337, 232] width 24 height 24
checkbox input "true"
click at [541, 153] on span "Technicien" at bounding box center [533, 151] width 40 height 9
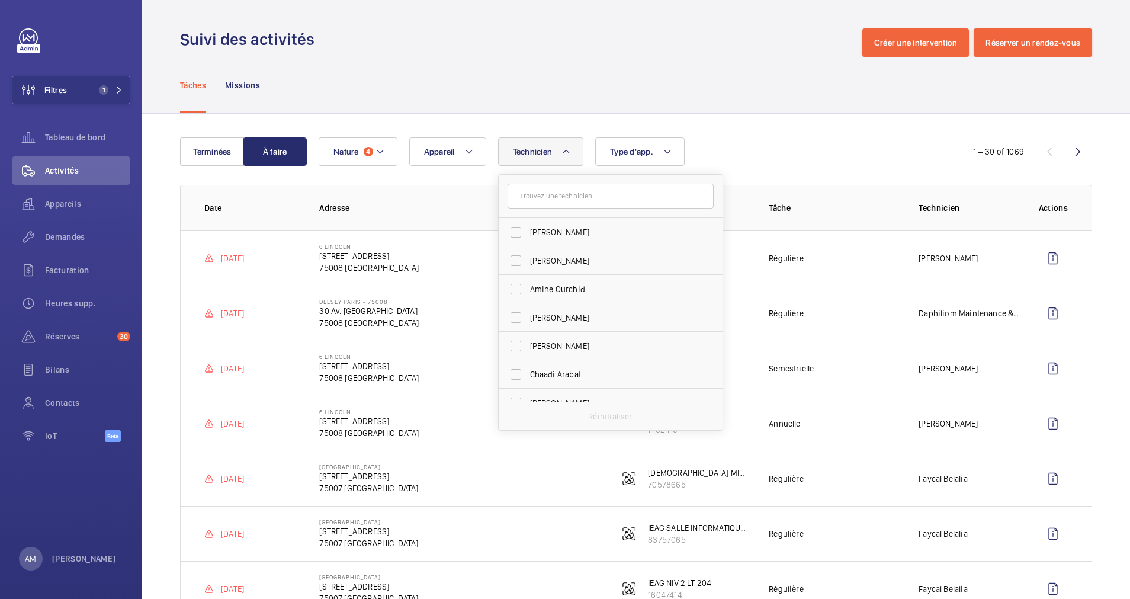
click at [547, 200] on input "text" at bounding box center [611, 196] width 206 height 25
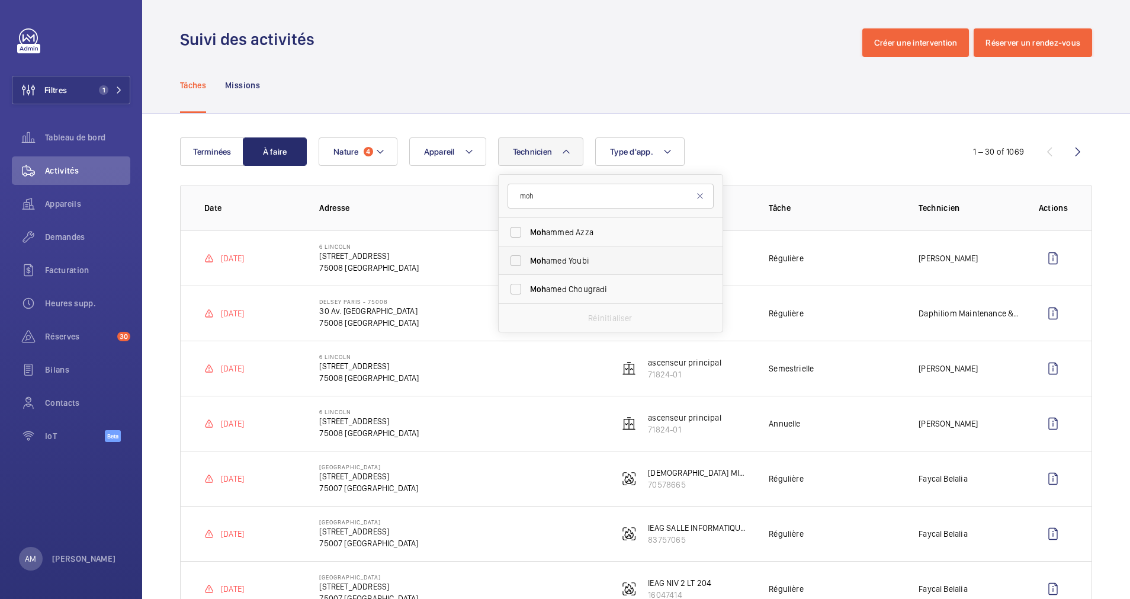
type input "moh"
click at [586, 253] on label "Moh amed Youbi" at bounding box center [602, 260] width 206 height 28
click at [528, 253] on input "Moh amed Youbi" at bounding box center [516, 261] width 24 height 24
checkbox input "true"
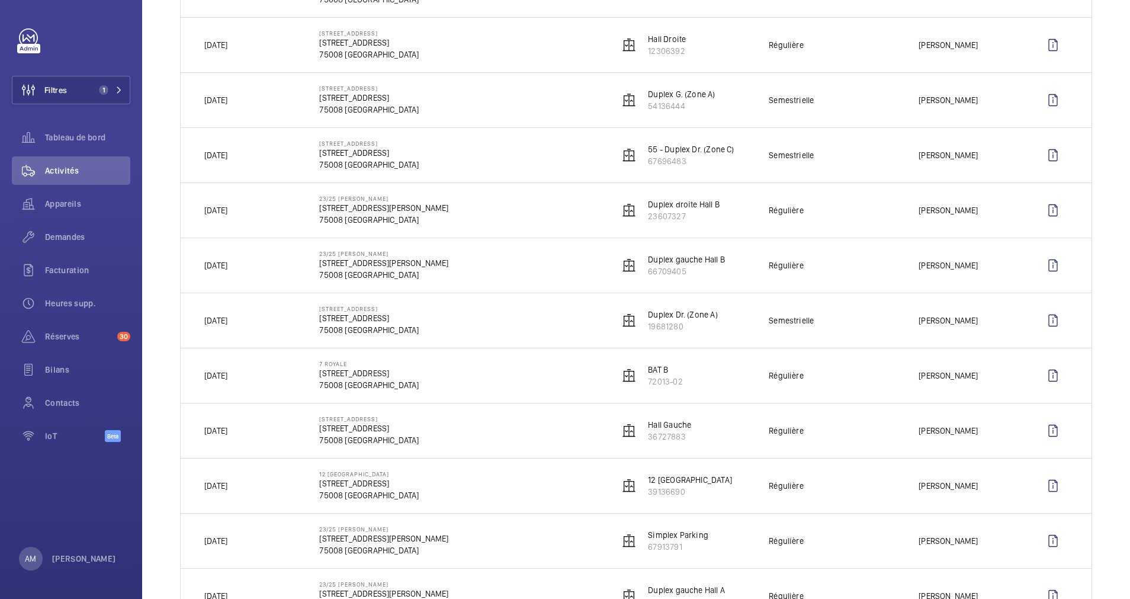
scroll to position [484, 0]
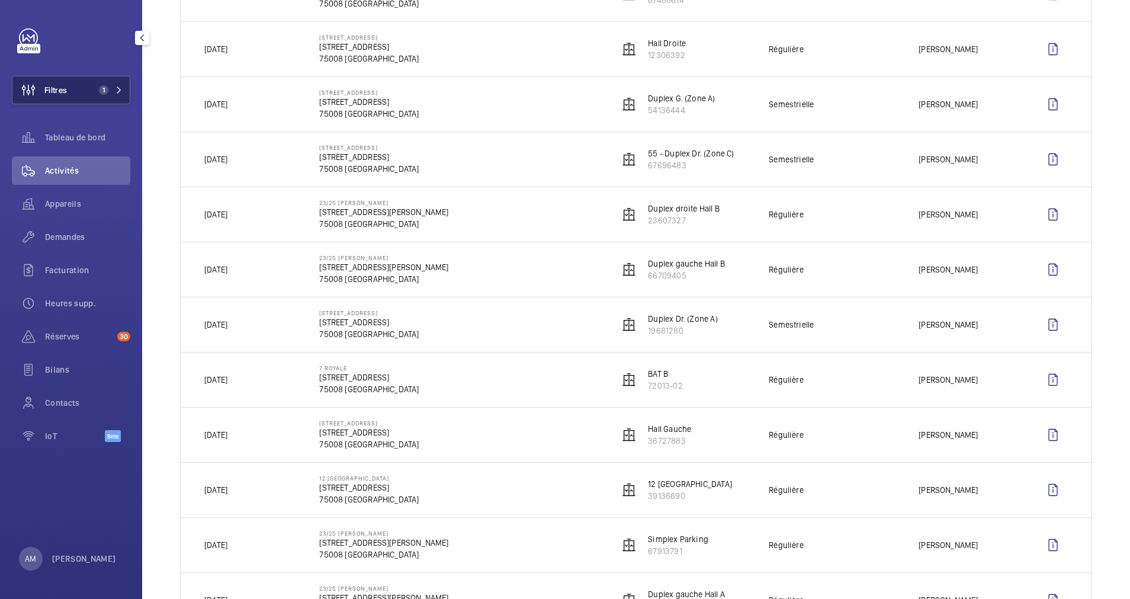
click at [120, 85] on button "Filtres 1" at bounding box center [71, 90] width 118 height 28
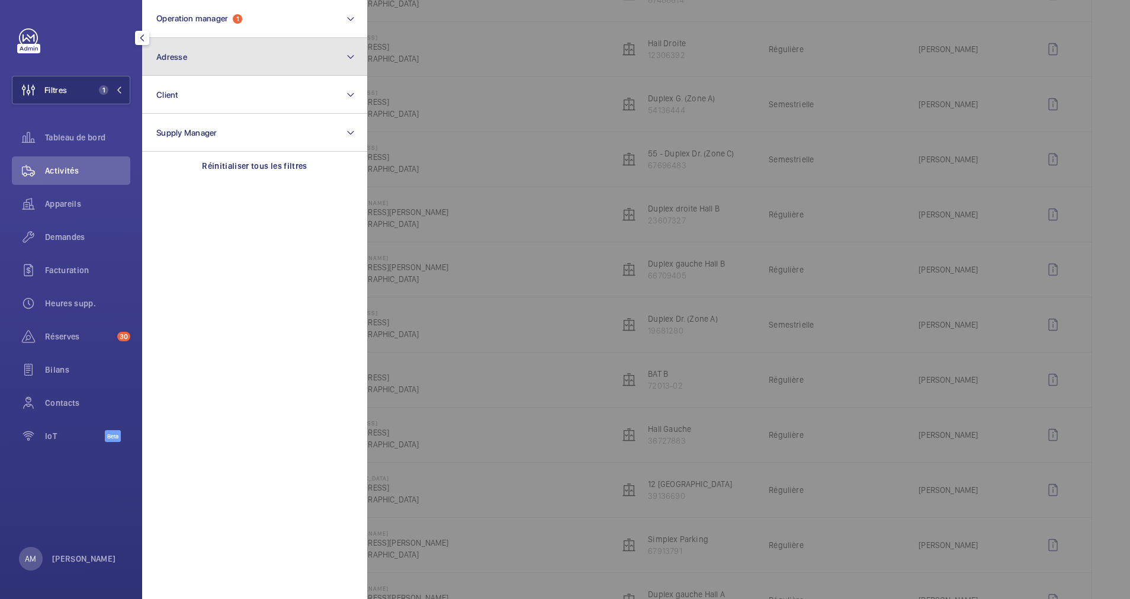
click at [232, 46] on button "Adresse" at bounding box center [254, 57] width 225 height 38
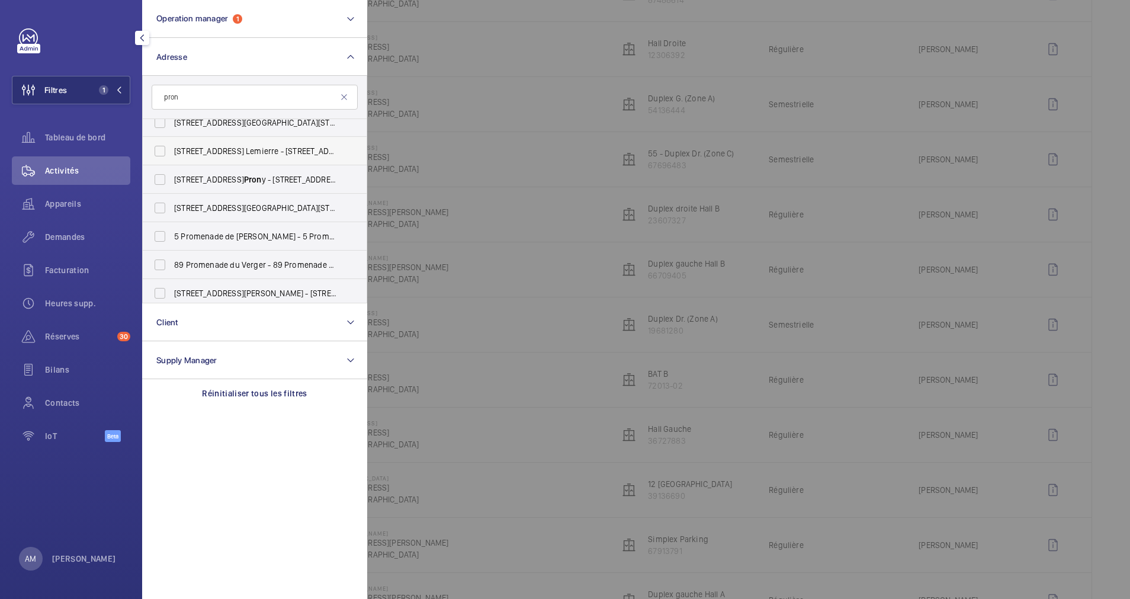
scroll to position [119, 0]
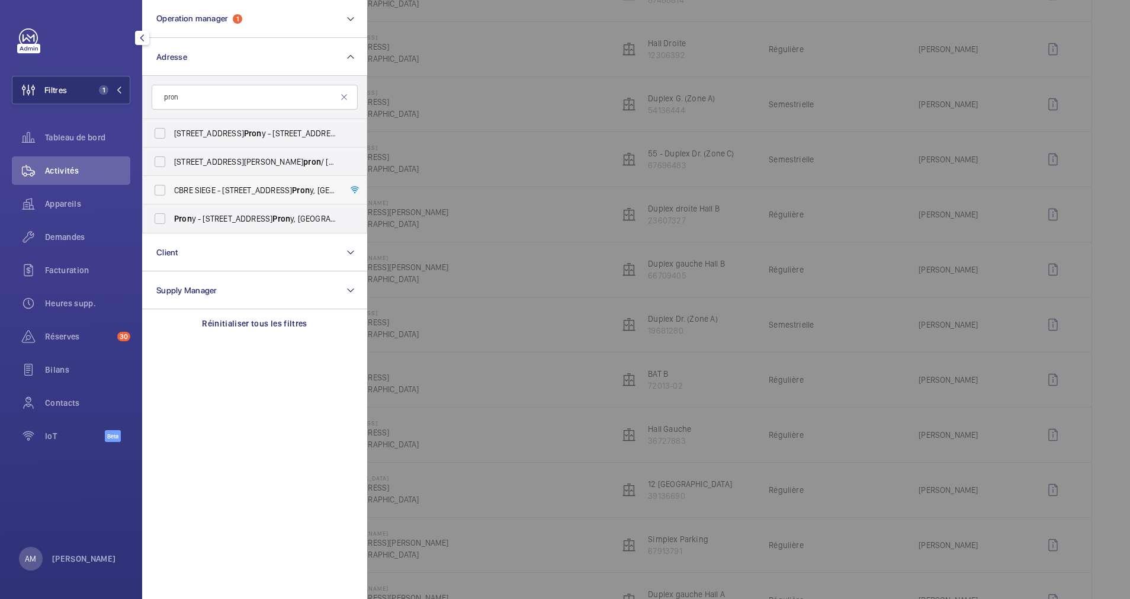
type input "pron"
click at [251, 184] on label "CBRE SIEGE - [STREET_ADDRESS]" at bounding box center [246, 190] width 206 height 28
click at [172, 184] on input "CBRE SIEGE - [STREET_ADDRESS]" at bounding box center [160, 190] width 24 height 24
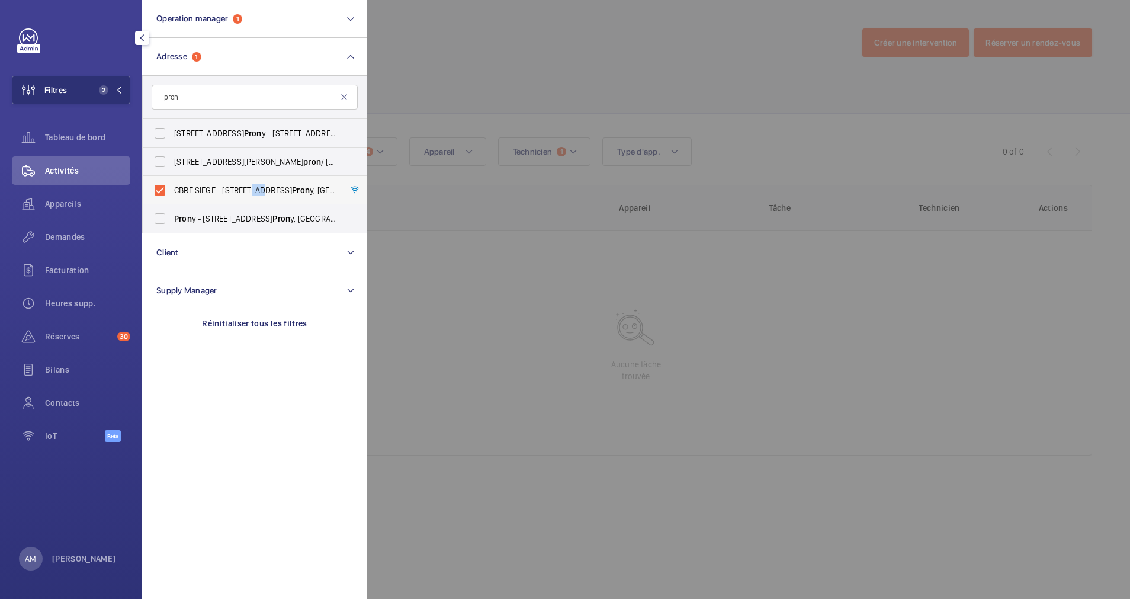
click at [251, 184] on label "CBRE SIEGE - [STREET_ADDRESS]" at bounding box center [246, 190] width 206 height 28
click at [172, 184] on input "CBRE SIEGE - [STREET_ADDRESS]" at bounding box center [160, 190] width 24 height 24
click at [251, 184] on label "CBRE SIEGE - [STREET_ADDRESS]" at bounding box center [246, 190] width 206 height 28
click at [172, 184] on input "CBRE SIEGE - [STREET_ADDRESS]" at bounding box center [160, 190] width 24 height 24
checkbox input "true"
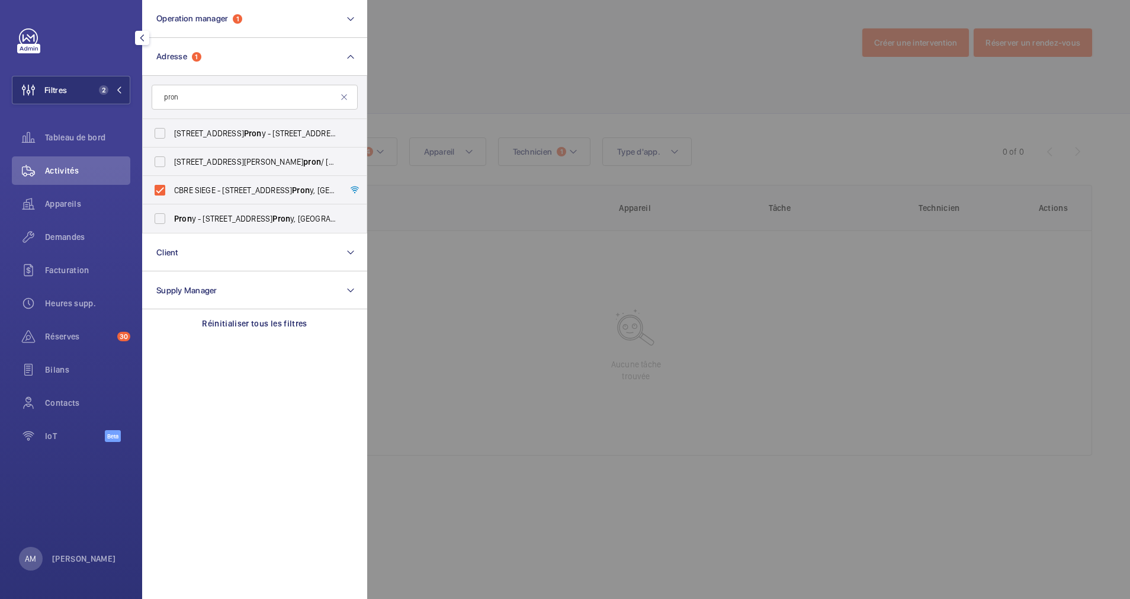
click at [533, 86] on div at bounding box center [932, 299] width 1130 height 599
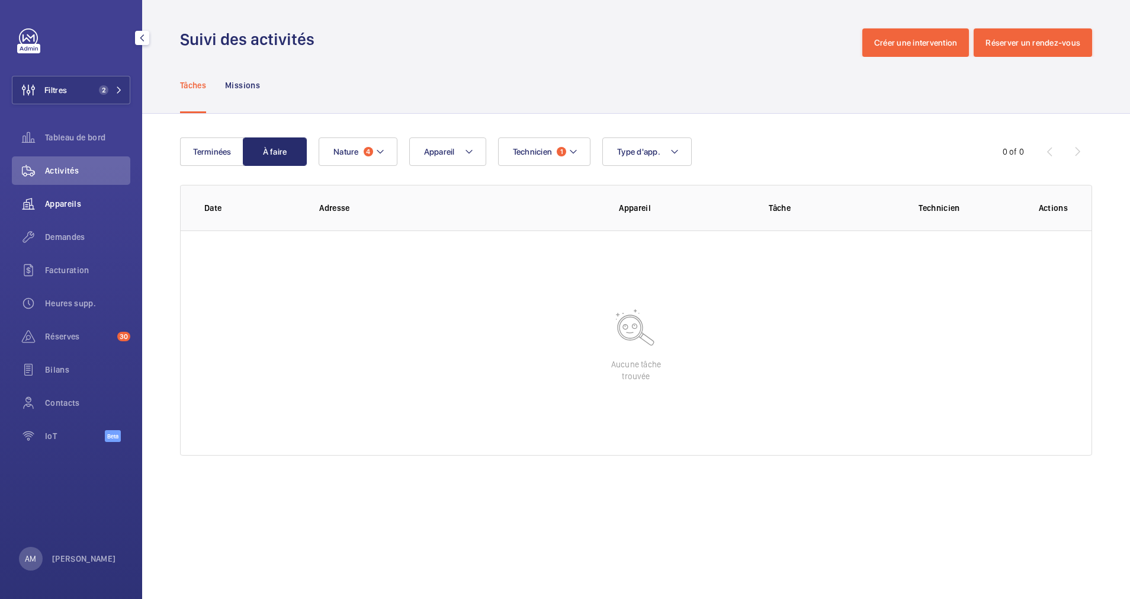
click at [76, 199] on span "Appareils" at bounding box center [87, 204] width 85 height 12
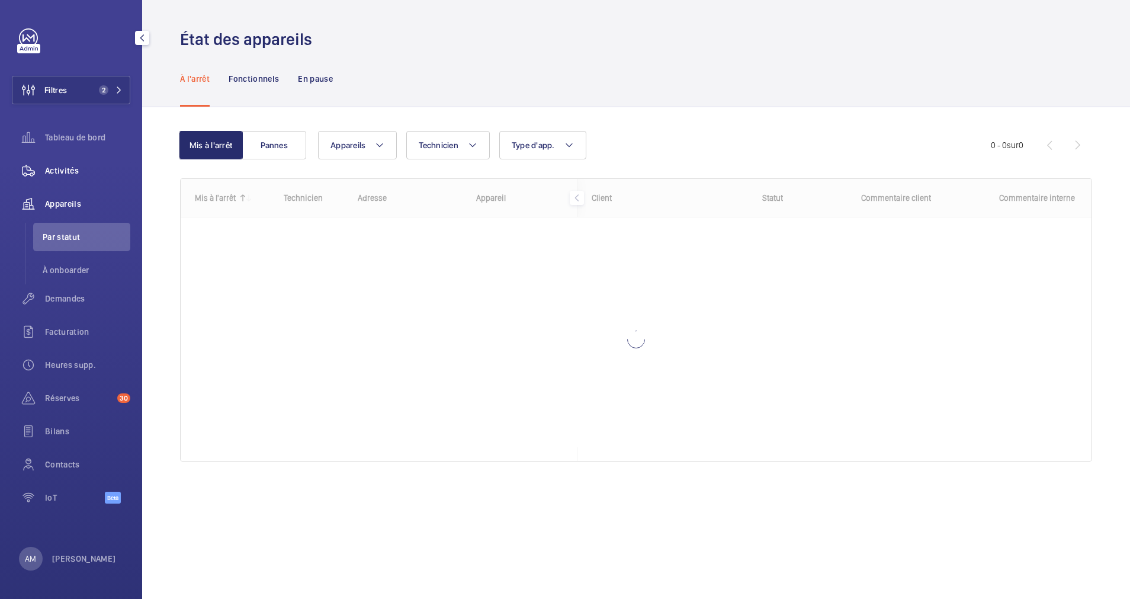
click at [74, 163] on div "Activités" at bounding box center [71, 170] width 118 height 28
